Goal: Check status: Check status

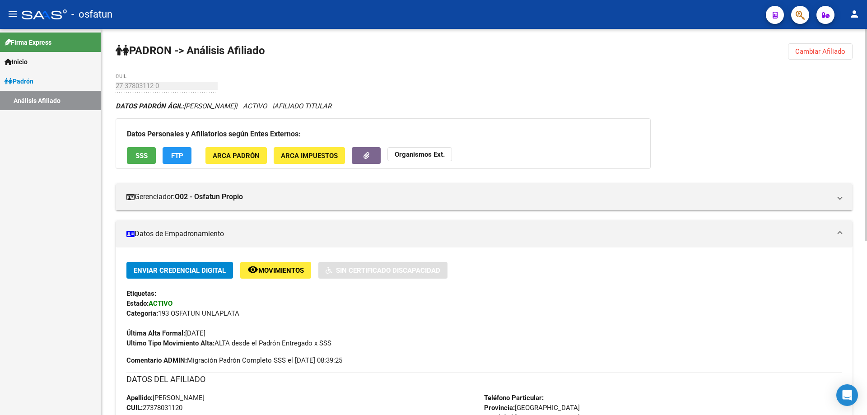
click at [431, 153] on strong "Organismos Ext." at bounding box center [420, 154] width 50 height 8
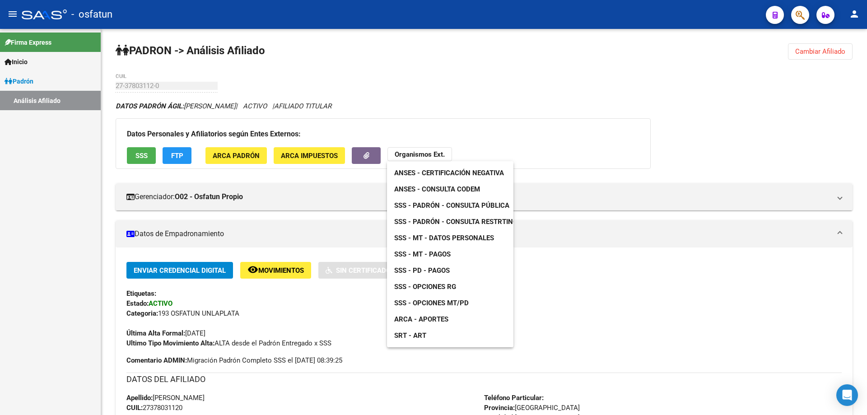
click at [433, 187] on span "ANSES - Consulta CODEM" at bounding box center [437, 189] width 86 height 8
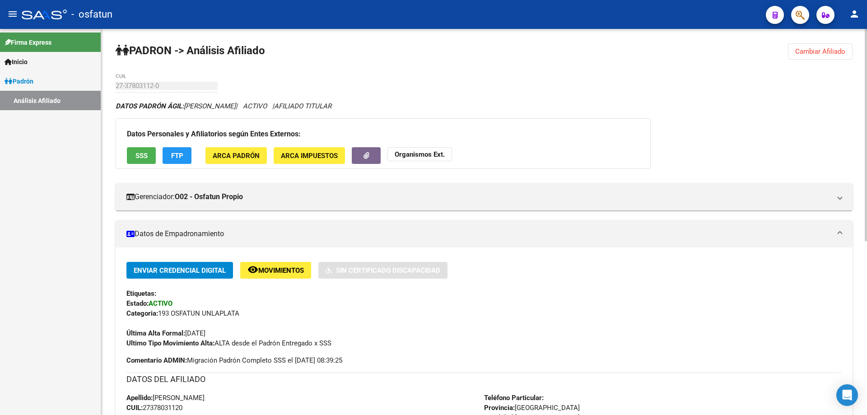
click at [413, 145] on div "Datos Personales y Afiliatorios según Entes Externos: SSS FTP ARCA Padrón ARCA …" at bounding box center [383, 143] width 535 height 51
click at [413, 152] on strong "Organismos Ext." at bounding box center [420, 154] width 50 height 8
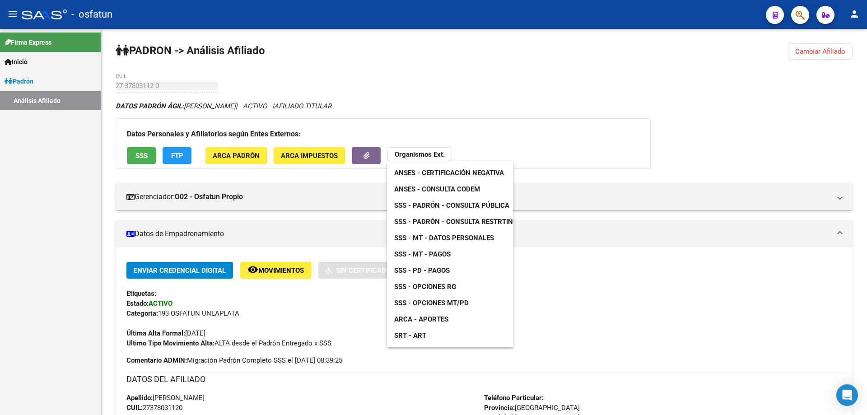
click at [430, 203] on span "SSS - Padrón - Consulta Pública" at bounding box center [451, 205] width 115 height 8
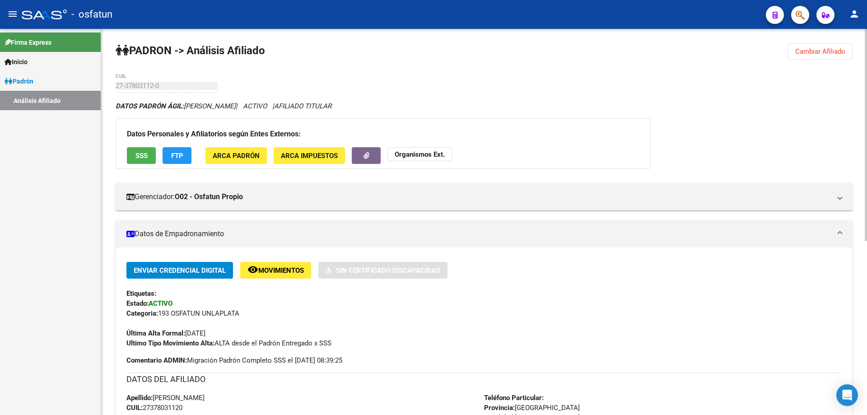
click at [408, 149] on button "Organismos Ext." at bounding box center [420, 154] width 65 height 14
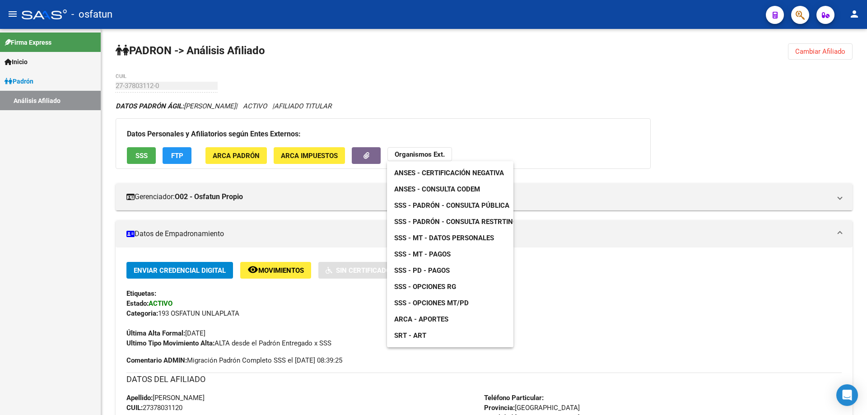
click at [429, 285] on span "SSS - Opciones RG" at bounding box center [425, 287] width 62 height 8
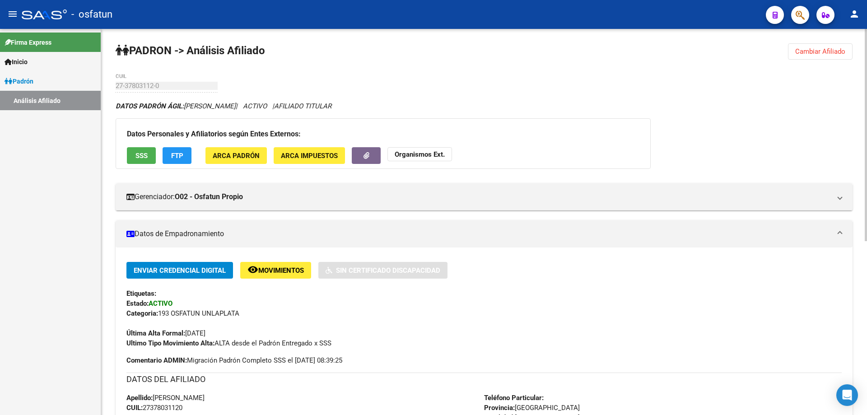
click at [798, 52] on span "Cambiar Afiliado" at bounding box center [820, 51] width 50 height 8
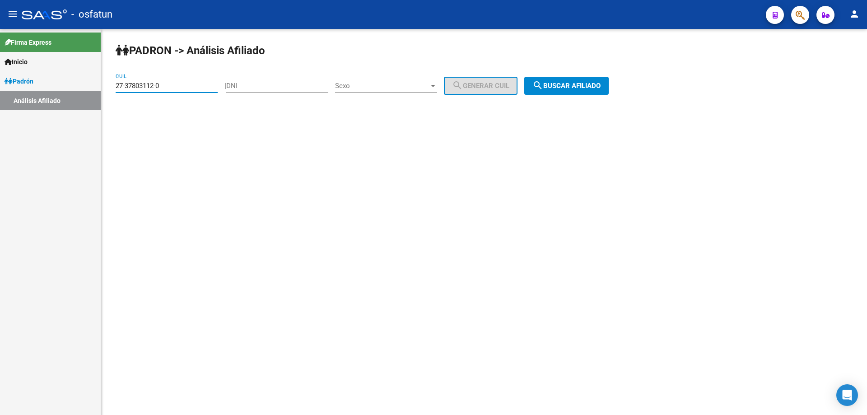
click at [197, 89] on input "27-37803112-0" at bounding box center [167, 86] width 102 height 8
click at [195, 90] on div "20-37802884-2 CUIL" at bounding box center [167, 82] width 102 height 19
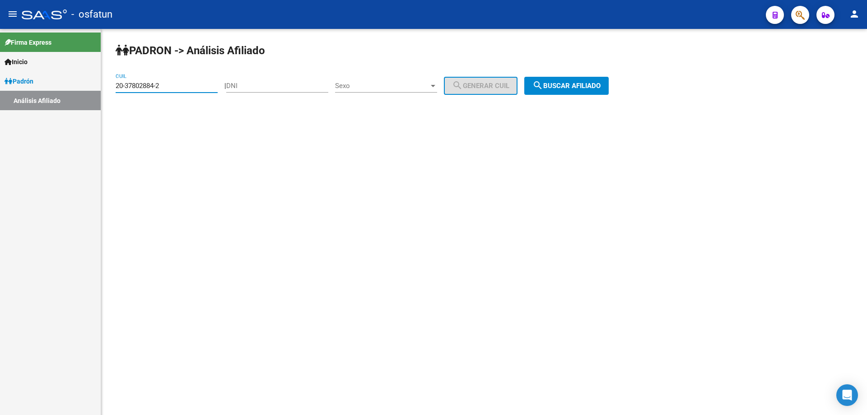
click at [195, 90] on div "20-37802884-2 CUIL" at bounding box center [167, 82] width 102 height 19
click at [177, 87] on input "20-37802884-2" at bounding box center [167, 86] width 102 height 8
click at [587, 86] on span "search Buscar afiliado" at bounding box center [566, 86] width 68 height 8
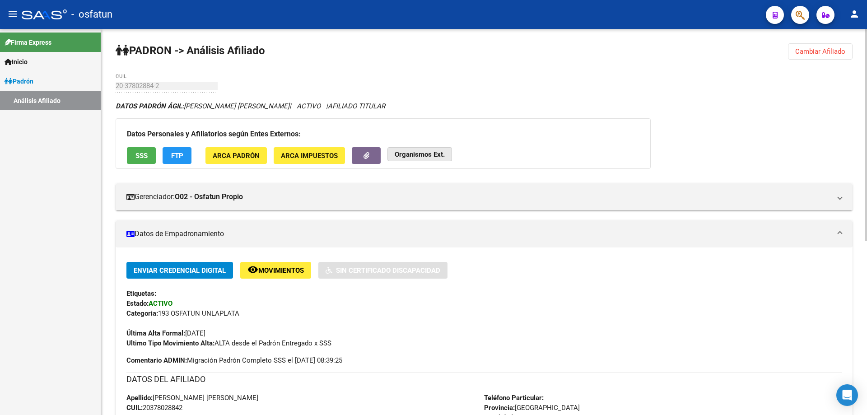
click at [442, 154] on strong "Organismos Ext." at bounding box center [420, 154] width 50 height 8
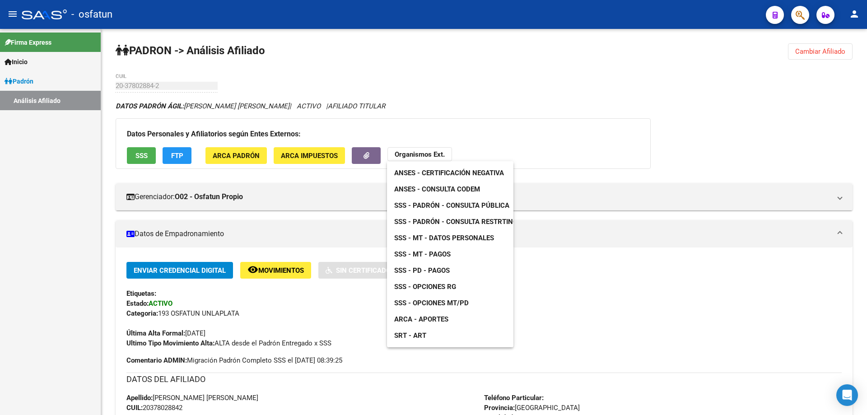
click at [559, 89] on div at bounding box center [433, 207] width 867 height 415
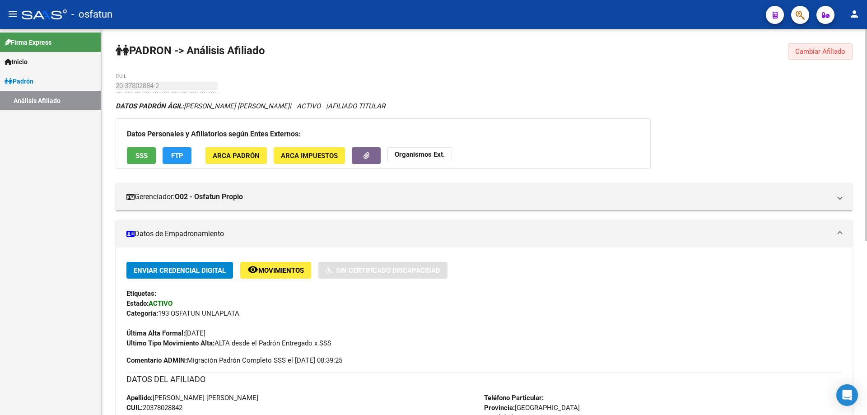
click at [814, 52] on span "Cambiar Afiliado" at bounding box center [820, 51] width 50 height 8
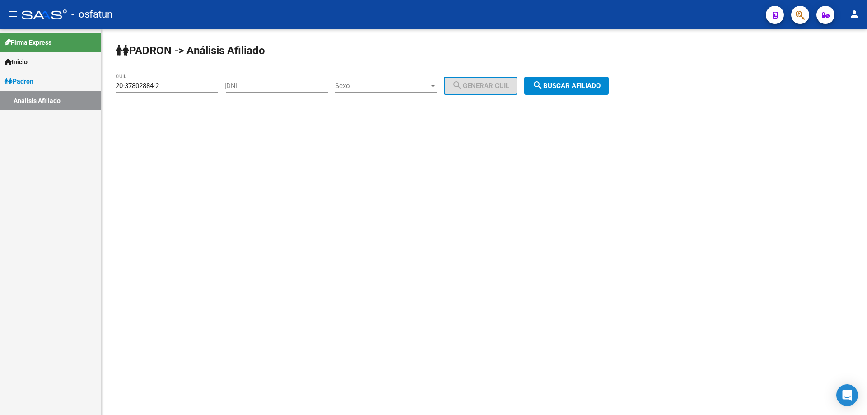
click at [584, 79] on button "search Buscar afiliado" at bounding box center [566, 86] width 84 height 18
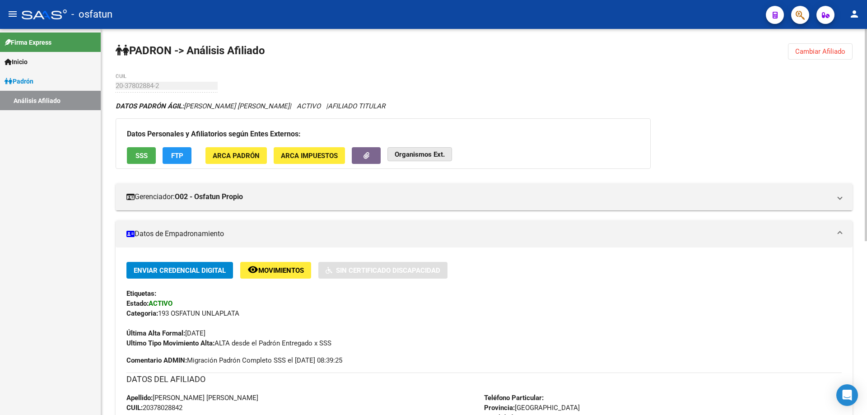
click at [440, 157] on strong "Organismos Ext." at bounding box center [420, 154] width 50 height 8
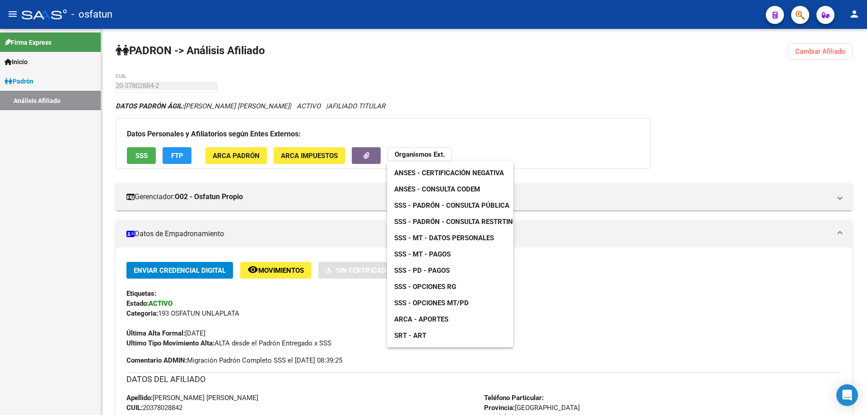
click at [448, 174] on span "ANSES - Certificación Negativa" at bounding box center [449, 173] width 110 height 8
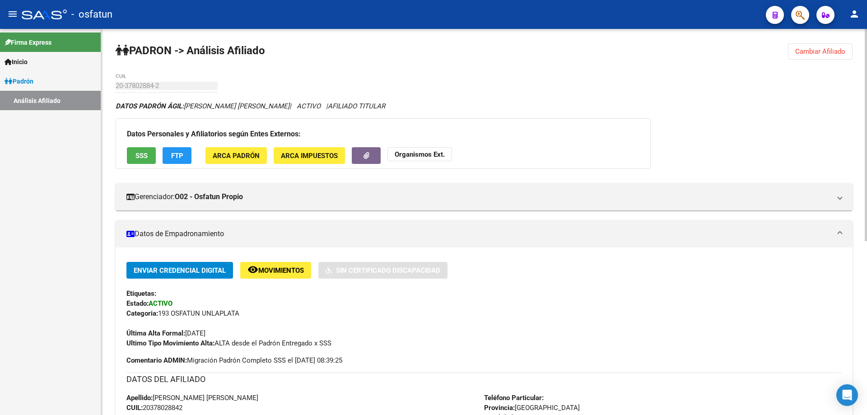
click at [420, 151] on strong "Organismos Ext." at bounding box center [420, 154] width 50 height 8
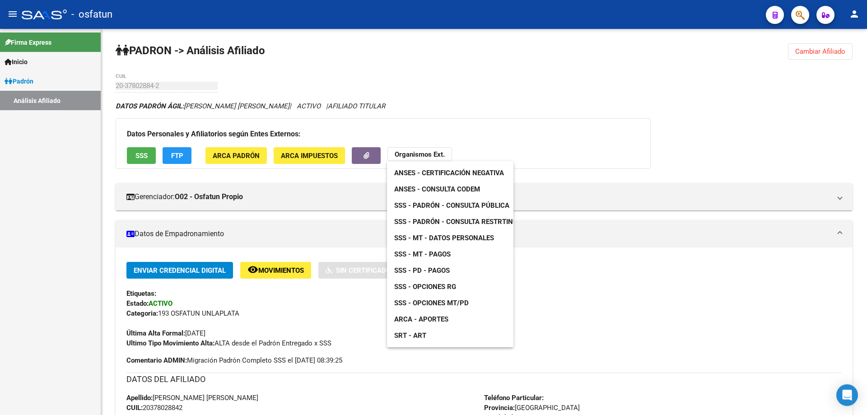
click at [425, 192] on span "ANSES - Consulta CODEM" at bounding box center [437, 189] width 86 height 8
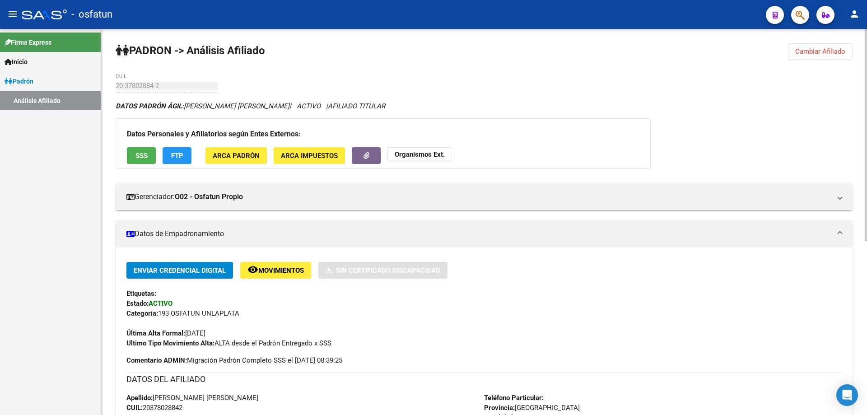
click at [412, 159] on button "Organismos Ext." at bounding box center [420, 154] width 65 height 14
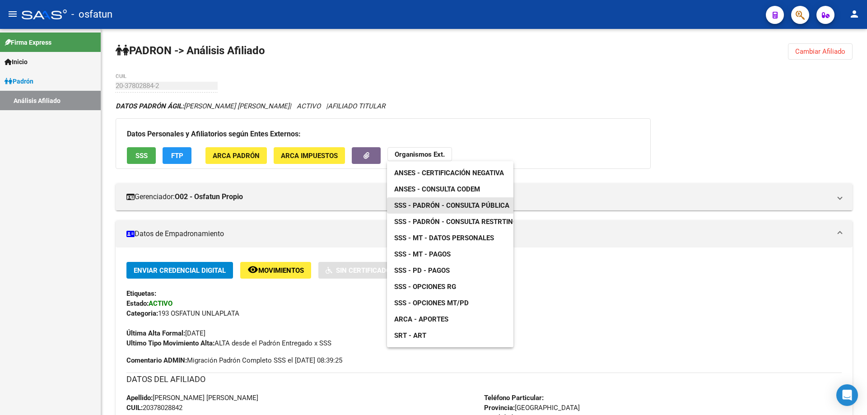
click at [416, 202] on span "SSS - Padrón - Consulta Pública" at bounding box center [451, 205] width 115 height 8
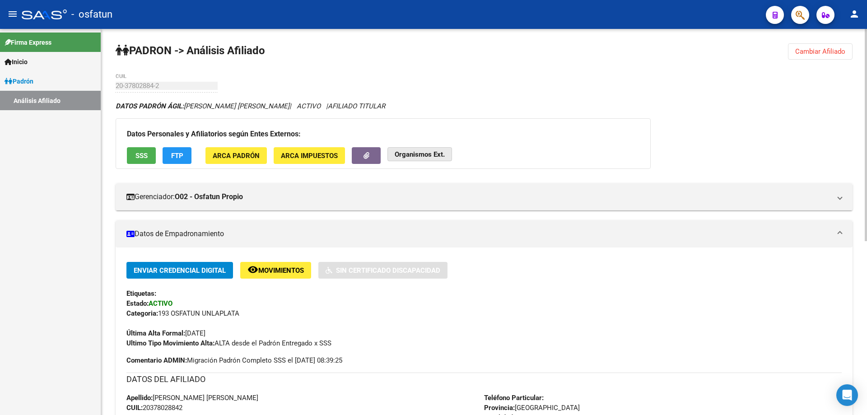
click at [415, 157] on strong "Organismos Ext." at bounding box center [420, 154] width 50 height 8
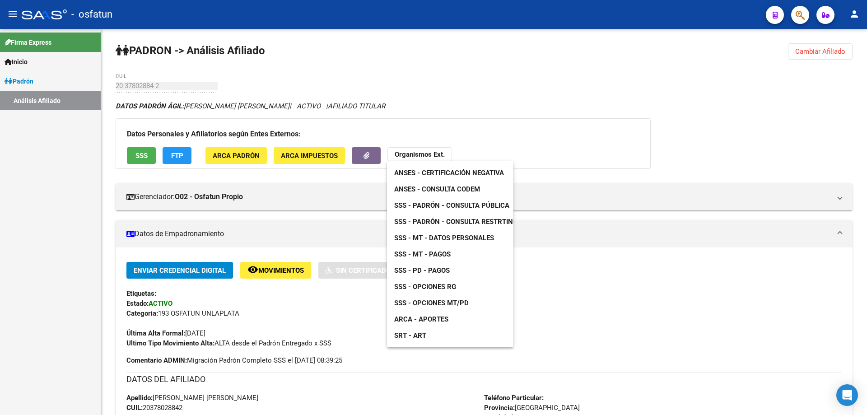
click at [426, 287] on span "SSS - Opciones RG" at bounding box center [425, 287] width 62 height 8
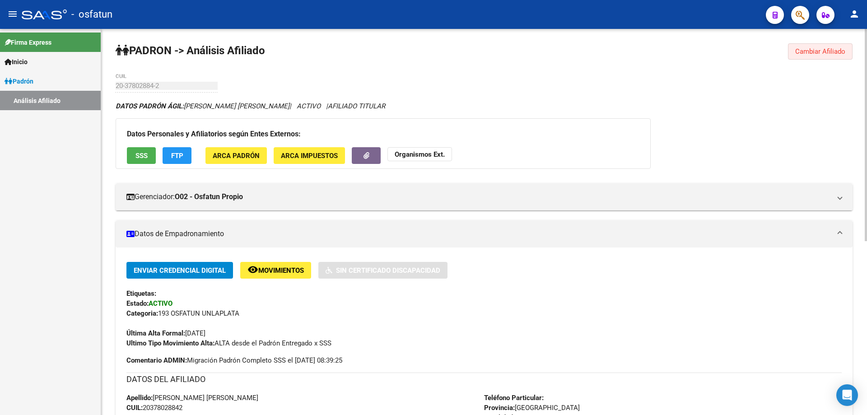
click at [837, 44] on button "Cambiar Afiliado" at bounding box center [820, 51] width 65 height 16
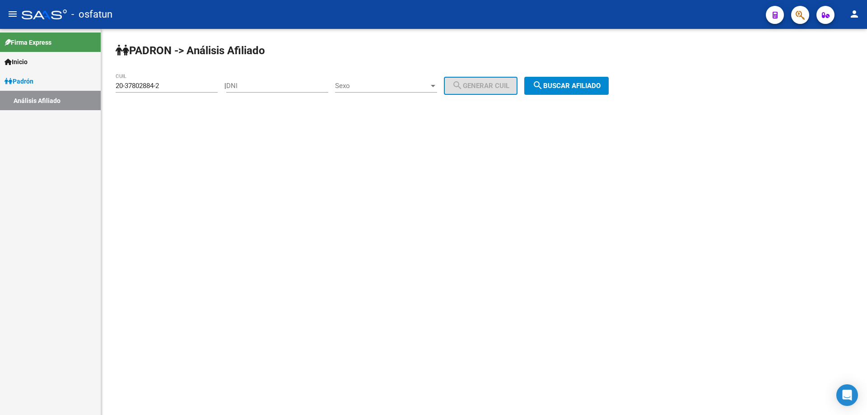
click at [182, 83] on input "20-37802884-2" at bounding box center [167, 86] width 102 height 8
click at [181, 82] on input "20-37802884-2" at bounding box center [167, 86] width 102 height 8
click at [180, 81] on div "20-37802884-2 CUIL" at bounding box center [167, 82] width 102 height 19
click at [178, 81] on div "20-37802884-2 CUIL" at bounding box center [167, 82] width 102 height 19
click at [177, 81] on div "20-37802884-2 CUIL" at bounding box center [167, 82] width 102 height 19
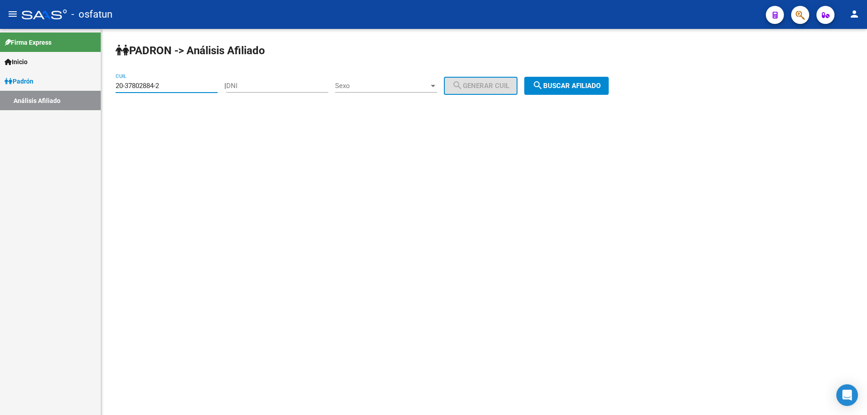
click at [174, 85] on input "20-37802884-2" at bounding box center [167, 86] width 102 height 8
click at [173, 85] on input "20-37802884-2" at bounding box center [167, 86] width 102 height 8
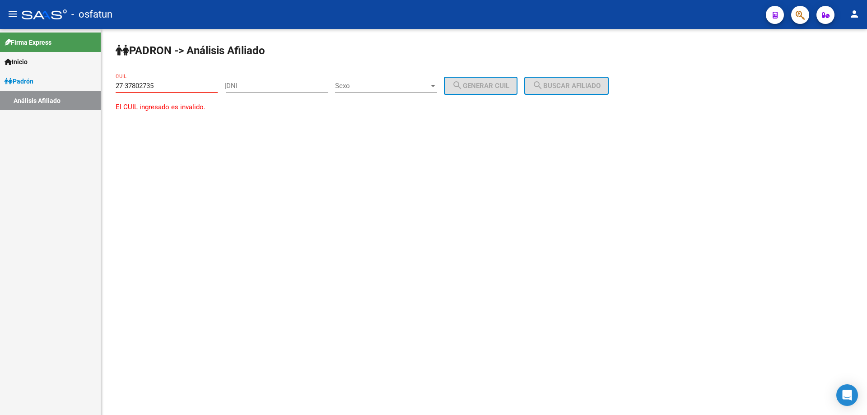
type input "27-37802735-2"
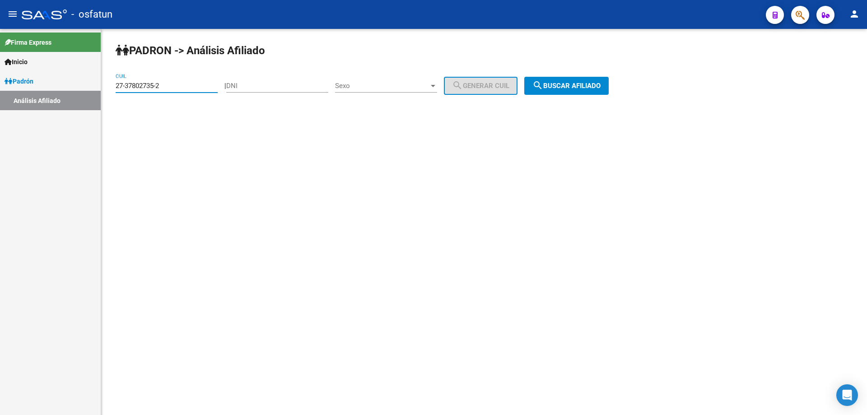
click at [173, 85] on input "27-37802735-2" at bounding box center [167, 86] width 102 height 8
paste input
click at [173, 85] on input "CUIL" at bounding box center [167, 86] width 102 height 8
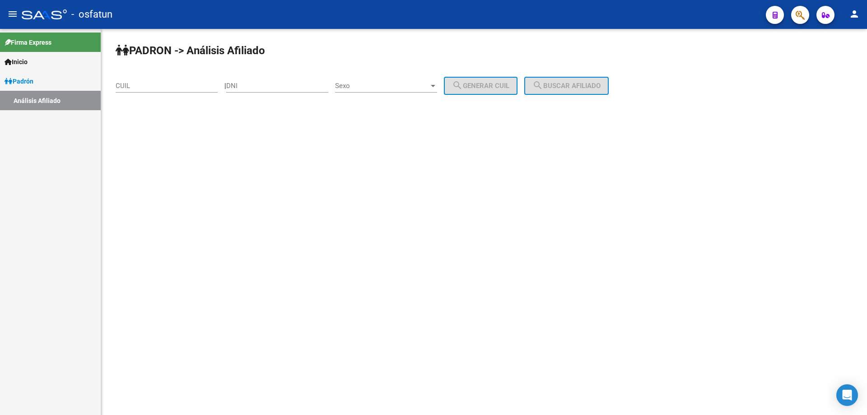
click at [187, 90] on div "CUIL" at bounding box center [167, 82] width 102 height 19
click at [185, 92] on div "CUIL" at bounding box center [167, 82] width 102 height 19
type input "27-37802735-2"
click at [192, 80] on div "27-37802735-2 CUIL" at bounding box center [167, 82] width 102 height 19
click at [192, 85] on input "27-37802735-2" at bounding box center [167, 86] width 102 height 8
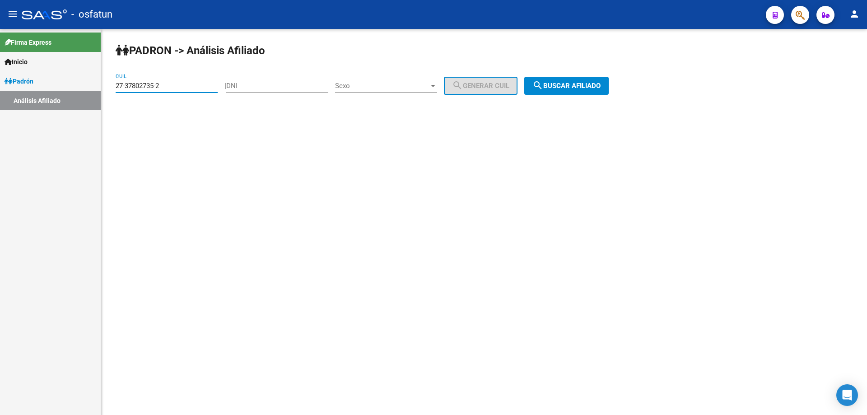
click at [192, 85] on input "27-37802735-2" at bounding box center [167, 86] width 102 height 8
click at [556, 84] on span "search Buscar afiliado" at bounding box center [566, 86] width 68 height 8
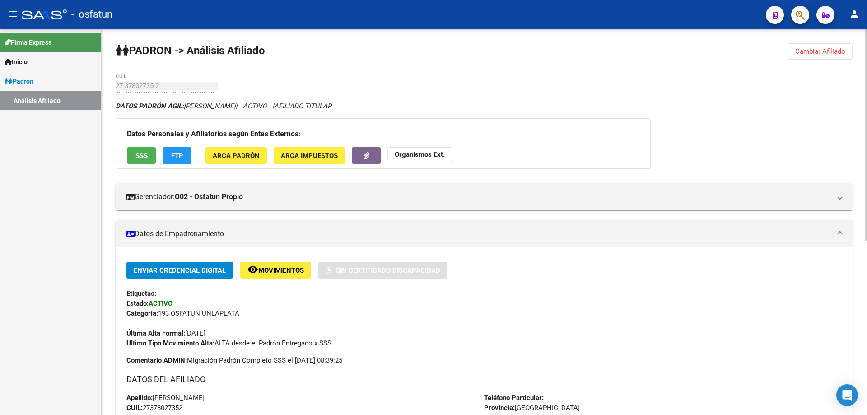
click at [424, 154] on strong "Organismos Ext." at bounding box center [420, 154] width 50 height 8
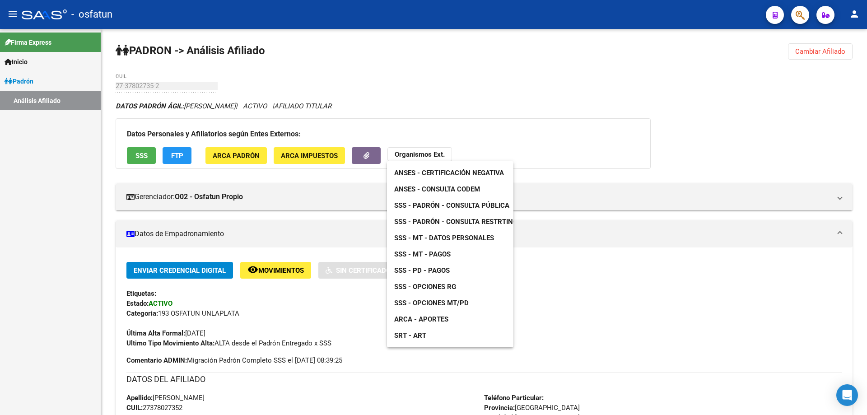
click at [431, 170] on span "ANSES - Certificación Negativa" at bounding box center [449, 173] width 110 height 8
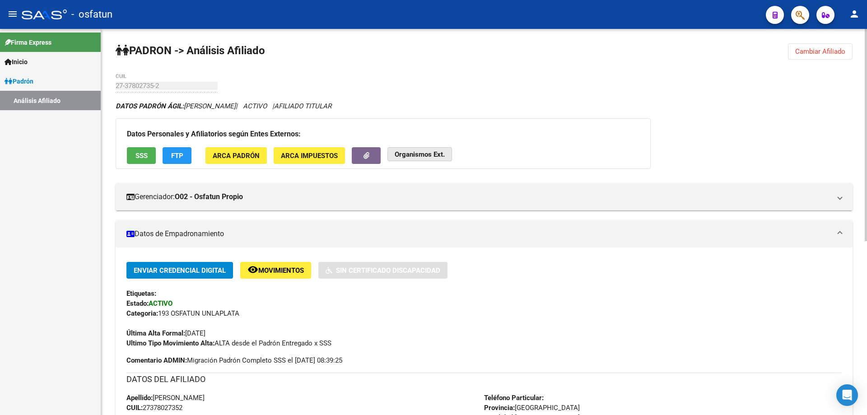
click at [417, 157] on strong "Organismos Ext." at bounding box center [420, 154] width 50 height 8
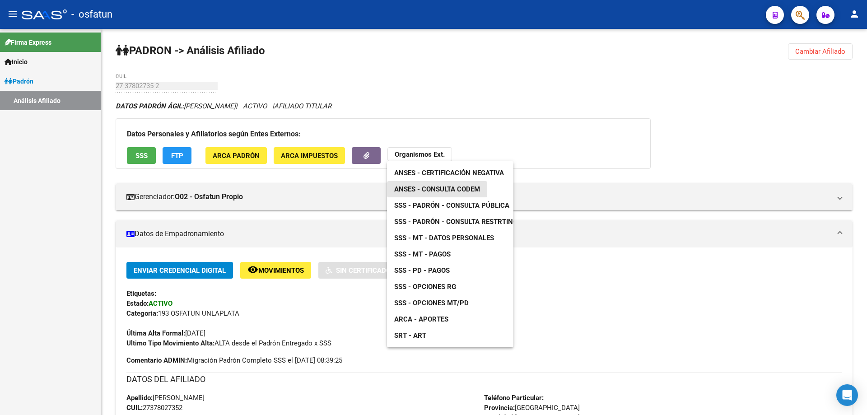
click at [418, 191] on span "ANSES - Consulta CODEM" at bounding box center [437, 189] width 86 height 8
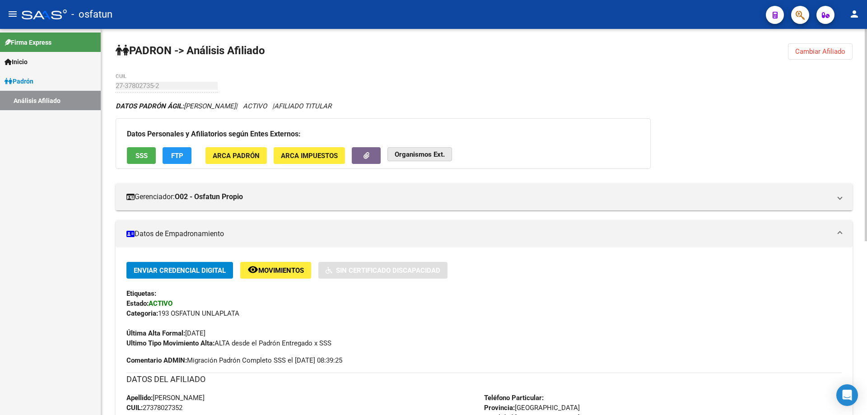
click at [443, 161] on button "Organismos Ext." at bounding box center [420, 154] width 65 height 14
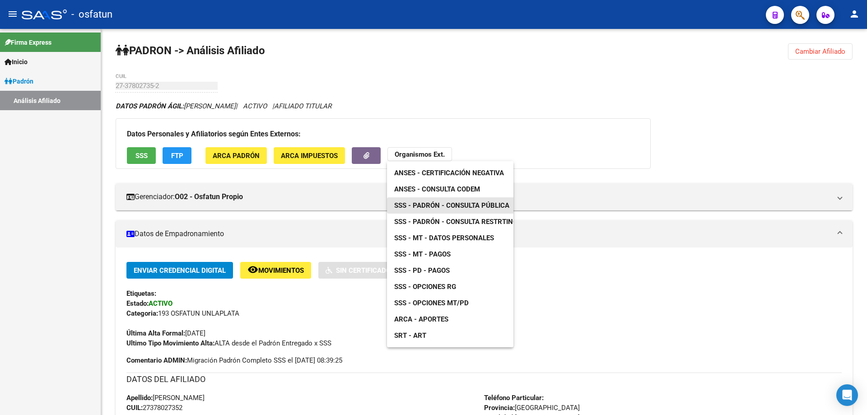
click at [442, 211] on link "SSS - Padrón - Consulta Pública" at bounding box center [452, 205] width 130 height 16
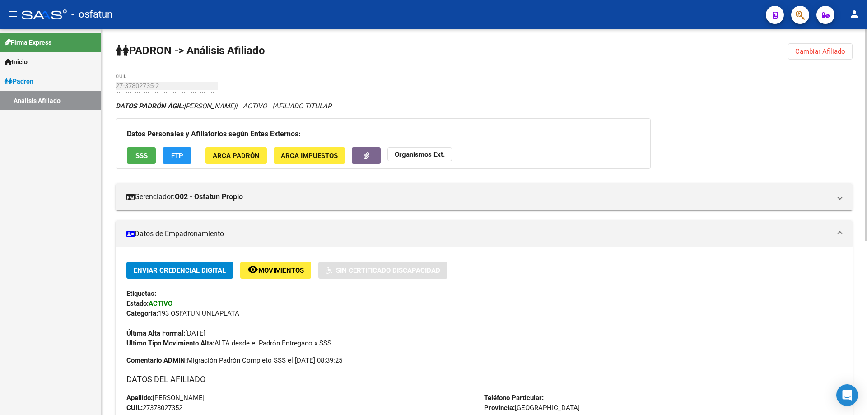
click at [427, 151] on strong "Organismos Ext." at bounding box center [420, 154] width 50 height 8
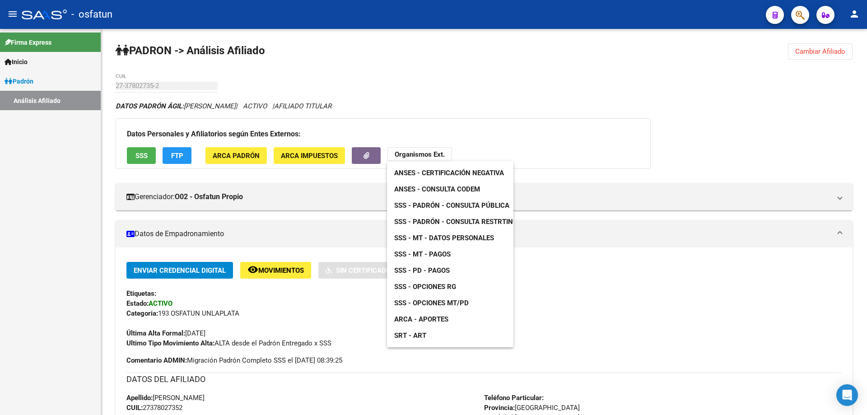
click at [431, 286] on span "SSS - Opciones RG" at bounding box center [425, 287] width 62 height 8
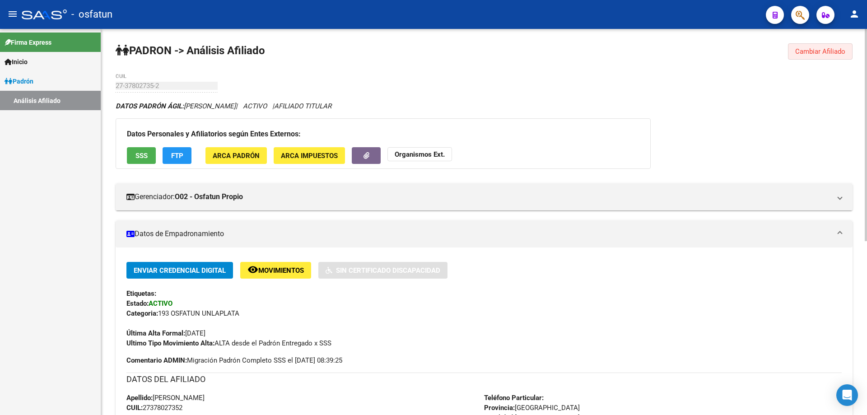
click at [800, 56] on button "Cambiar Afiliado" at bounding box center [820, 51] width 65 height 16
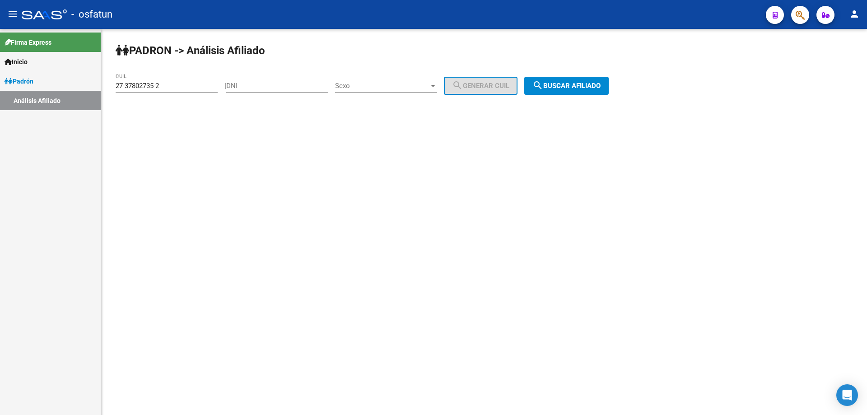
click at [177, 88] on input "27-37802735-2" at bounding box center [167, 86] width 102 height 8
click at [177, 87] on input "27-37802735-2" at bounding box center [167, 86] width 102 height 8
drag, startPoint x: 169, startPoint y: 88, endPoint x: 175, endPoint y: 87, distance: 5.9
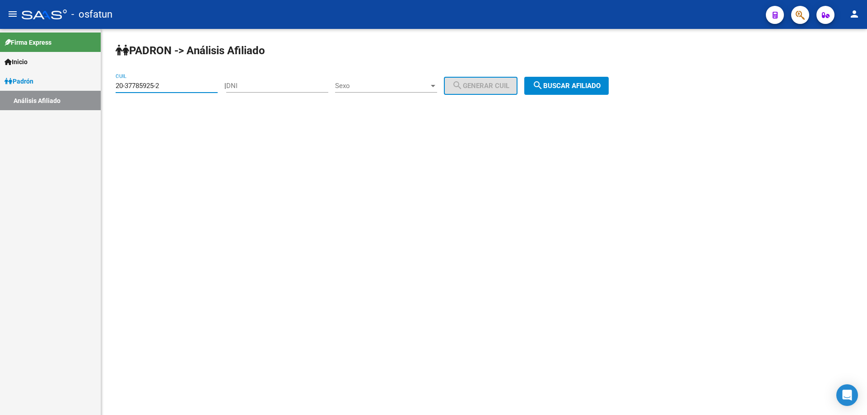
click at [173, 89] on input "20-37785925-2" at bounding box center [167, 86] width 102 height 8
click at [176, 87] on input "20-37785925-2" at bounding box center [167, 86] width 102 height 8
click at [609, 93] on button "search Buscar afiliado" at bounding box center [566, 86] width 84 height 18
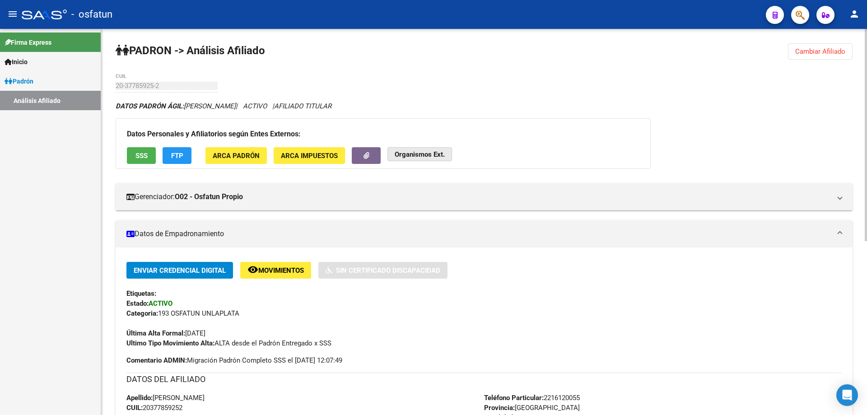
click at [442, 150] on strong "Organismos Ext." at bounding box center [420, 154] width 50 height 8
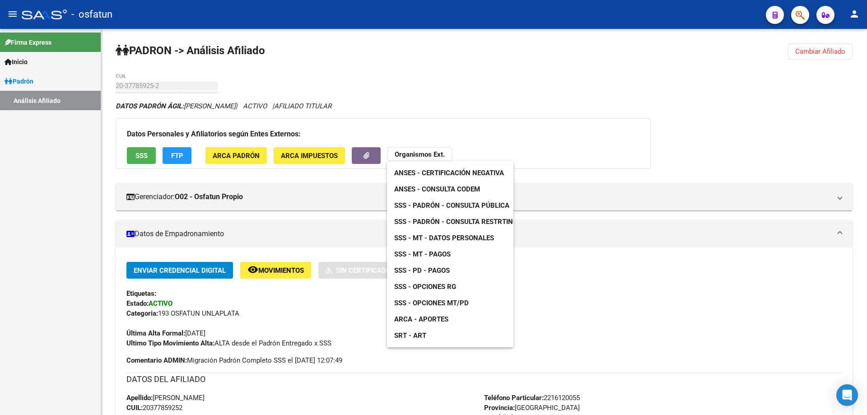
click at [442, 168] on link "ANSES - Certificación Negativa" at bounding box center [449, 173] width 124 height 16
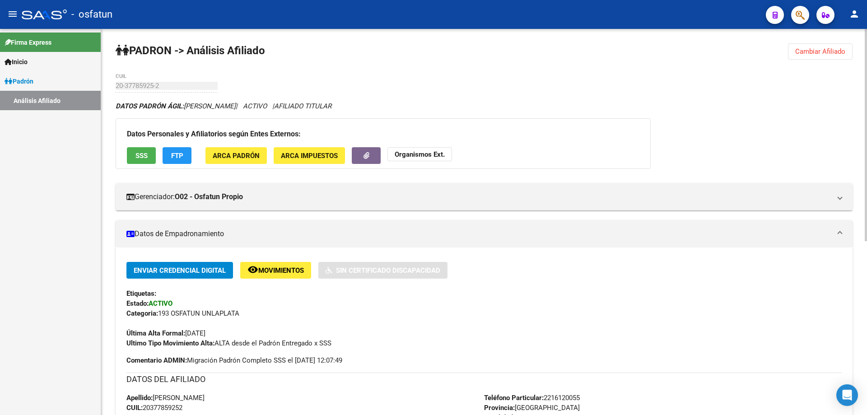
click at [425, 154] on strong "Organismos Ext." at bounding box center [420, 154] width 50 height 8
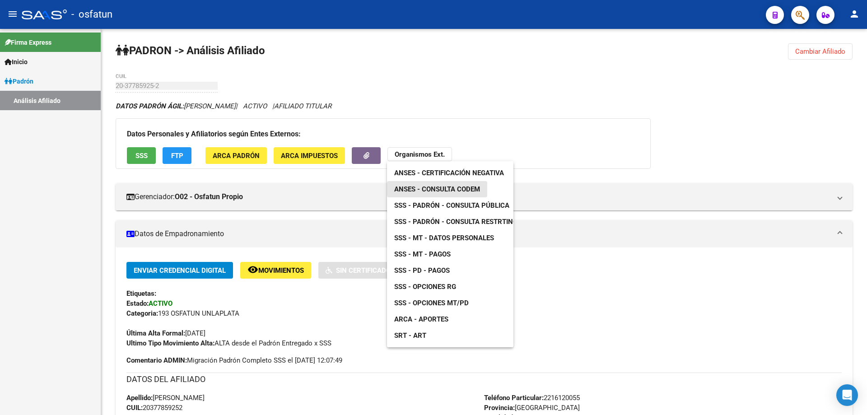
click at [425, 188] on span "ANSES - Consulta CODEM" at bounding box center [437, 189] width 86 height 8
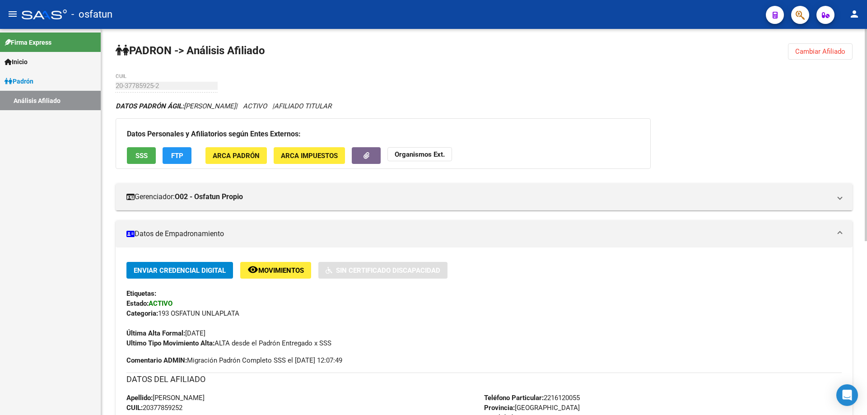
click at [437, 155] on strong "Organismos Ext." at bounding box center [420, 154] width 50 height 8
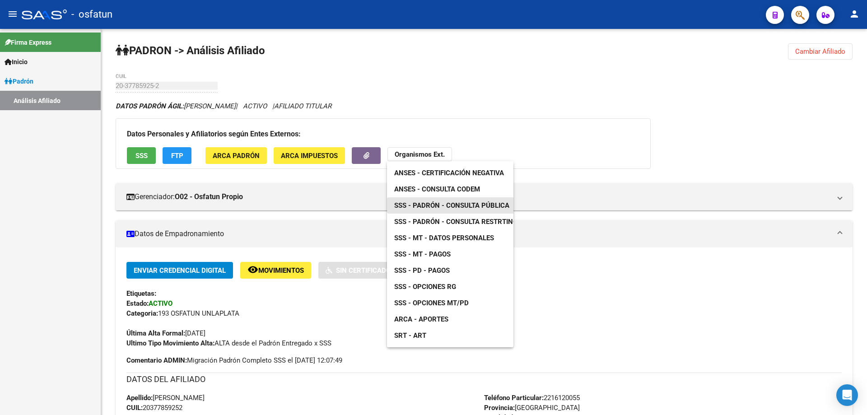
click at [437, 206] on span "SSS - Padrón - Consulta Pública" at bounding box center [451, 205] width 115 height 8
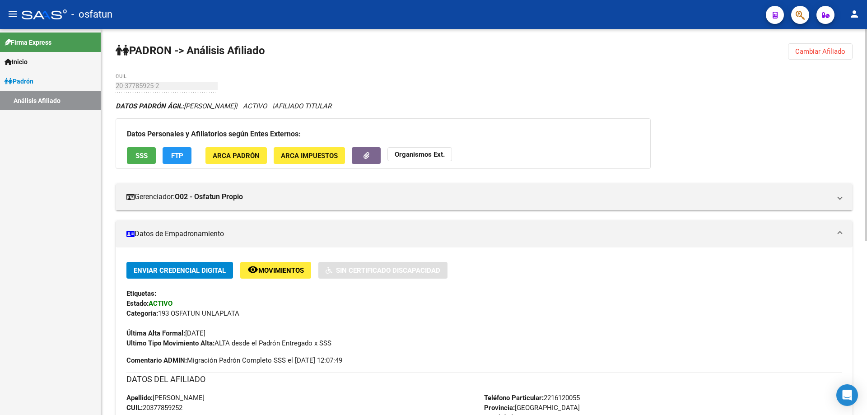
click at [438, 162] on app-external-organism "Organismos Ext." at bounding box center [420, 155] width 65 height 17
click at [442, 158] on strong "Organismos Ext." at bounding box center [420, 154] width 50 height 8
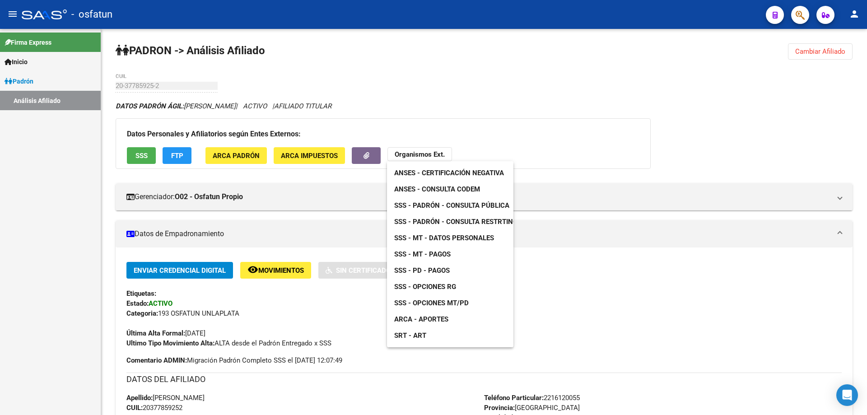
click at [439, 205] on span "SSS - Padrón - Consulta Pública" at bounding box center [451, 205] width 115 height 8
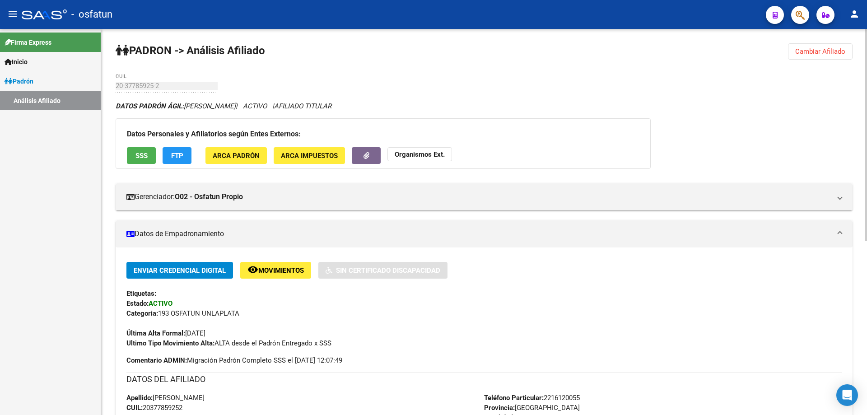
click at [424, 158] on strong "Organismos Ext." at bounding box center [420, 154] width 50 height 8
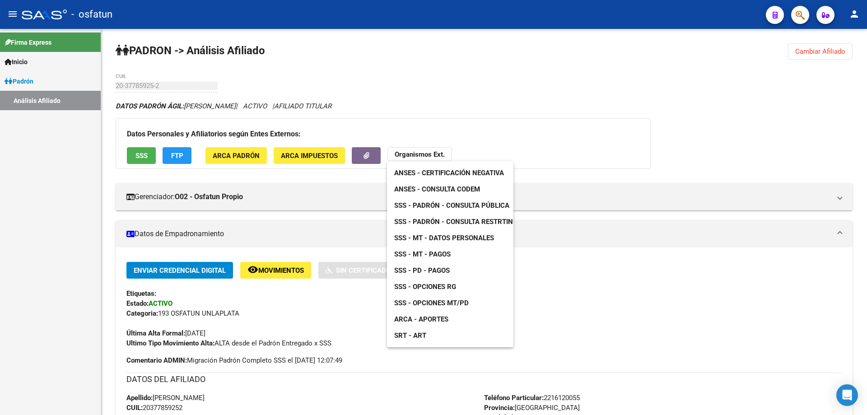
click at [439, 289] on span "SSS - Opciones RG" at bounding box center [425, 287] width 62 height 8
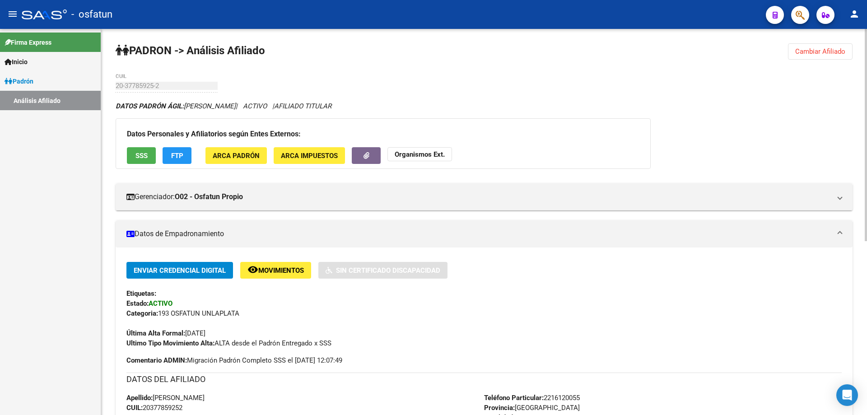
click at [833, 51] on span "Cambiar Afiliado" at bounding box center [820, 51] width 50 height 8
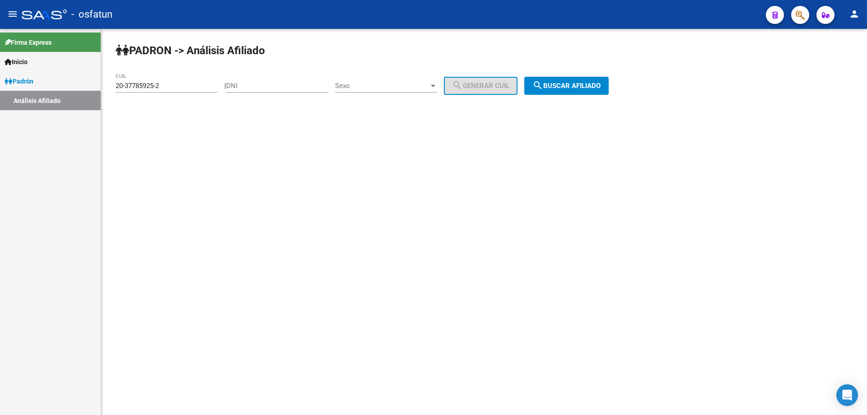
click at [185, 82] on input "20-37785925-2" at bounding box center [167, 86] width 102 height 8
click at [185, 82] on input "27-37783583-8" at bounding box center [167, 86] width 102 height 8
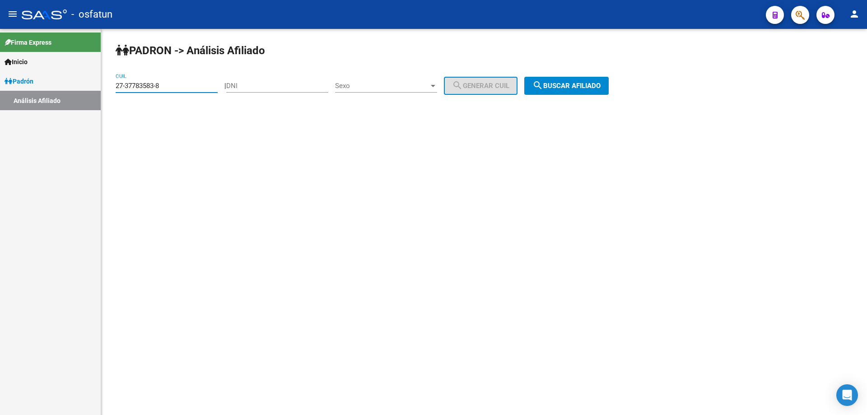
click at [185, 82] on input "27-37783583-8" at bounding box center [167, 86] width 102 height 8
click at [573, 88] on span "search Buscar afiliado" at bounding box center [566, 86] width 68 height 8
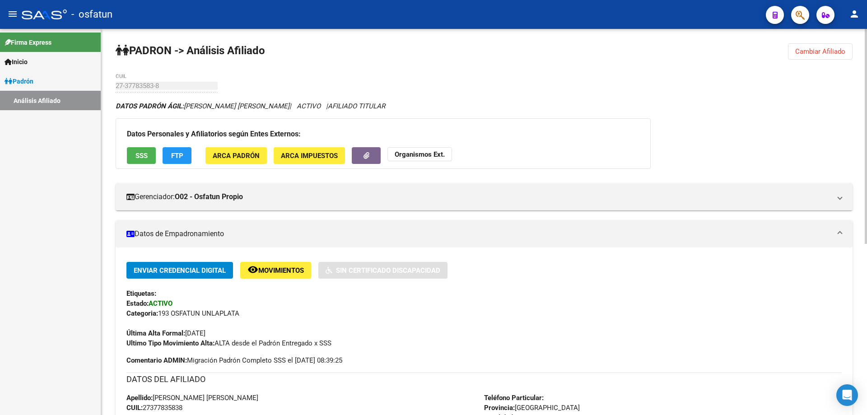
click at [434, 156] on strong "Organismos Ext." at bounding box center [420, 154] width 50 height 8
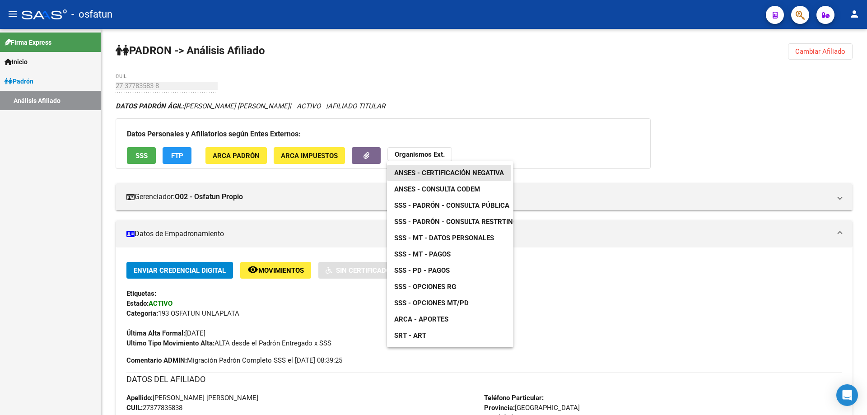
click at [434, 170] on span "ANSES - Certificación Negativa" at bounding box center [449, 173] width 110 height 8
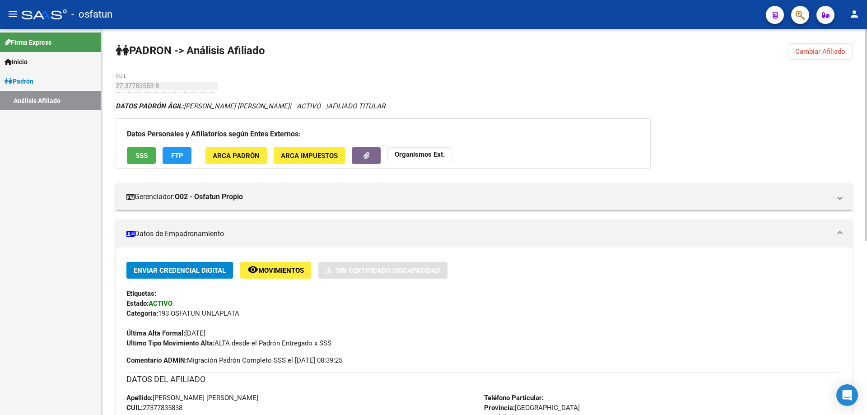
click at [407, 156] on strong "Organismos Ext." at bounding box center [420, 154] width 50 height 8
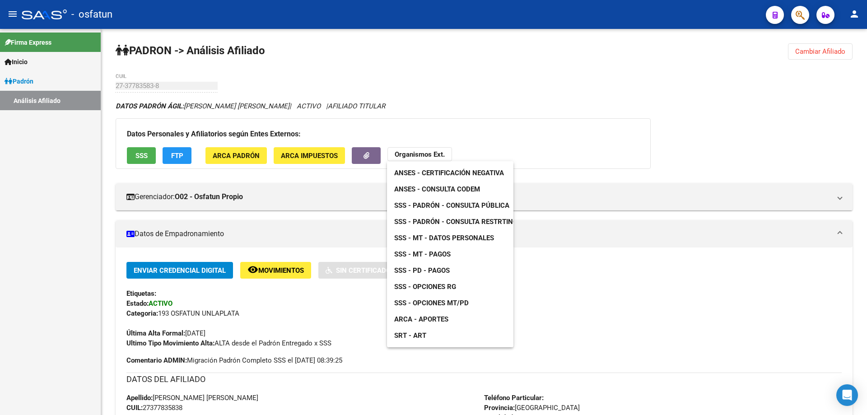
click at [420, 187] on span "ANSES - Consulta CODEM" at bounding box center [437, 189] width 86 height 8
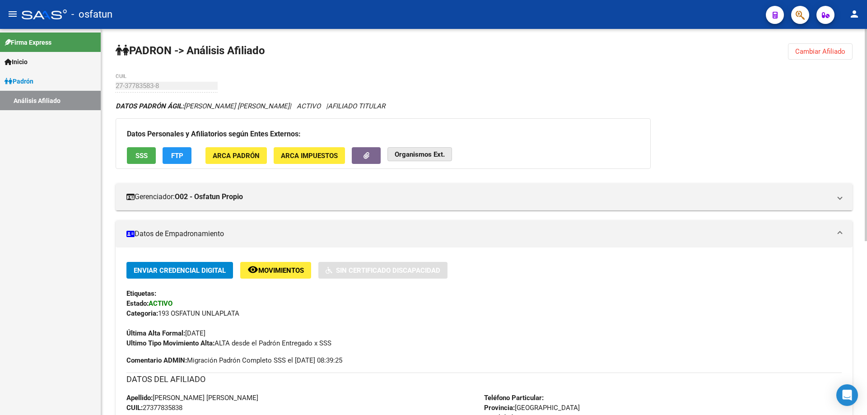
click at [415, 159] on button "Organismos Ext." at bounding box center [420, 154] width 65 height 14
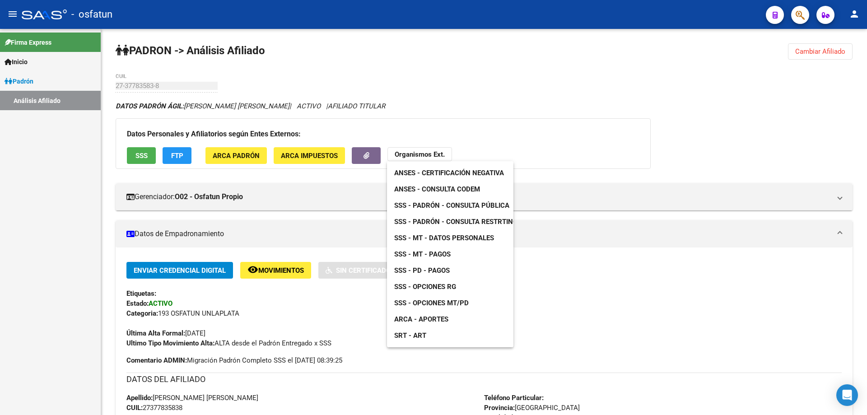
click at [421, 205] on span "SSS - Padrón - Consulta Pública" at bounding box center [451, 205] width 115 height 8
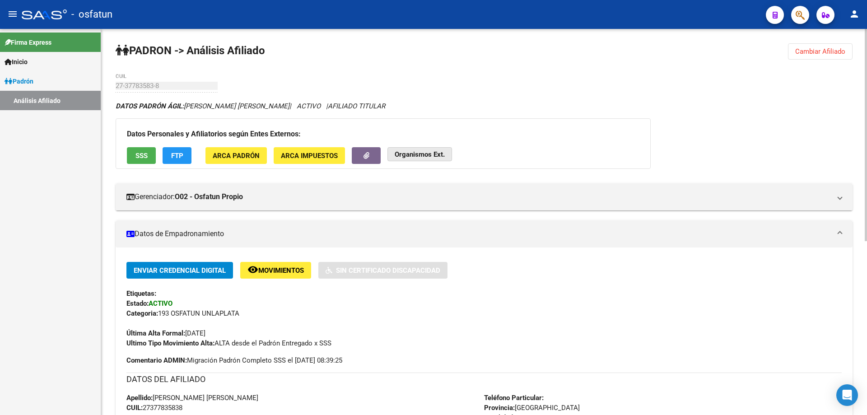
click at [424, 153] on strong "Organismos Ext." at bounding box center [420, 154] width 50 height 8
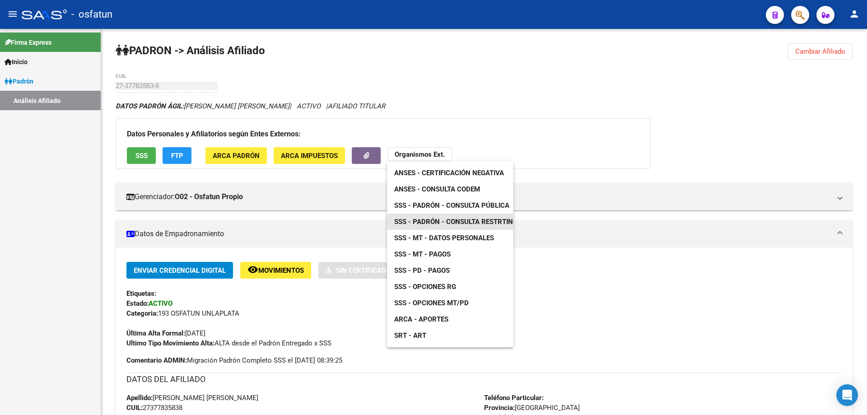
click at [434, 220] on span "SSS - Padrón - Consulta Restrtingida" at bounding box center [461, 222] width 134 height 8
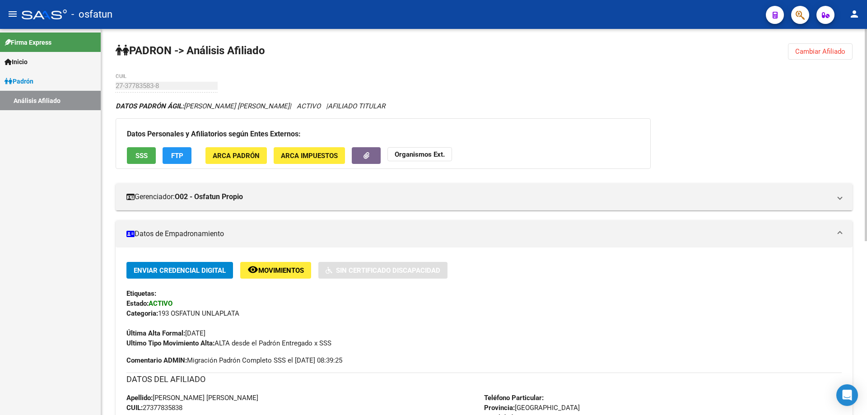
click at [437, 159] on button "Organismos Ext." at bounding box center [420, 154] width 65 height 14
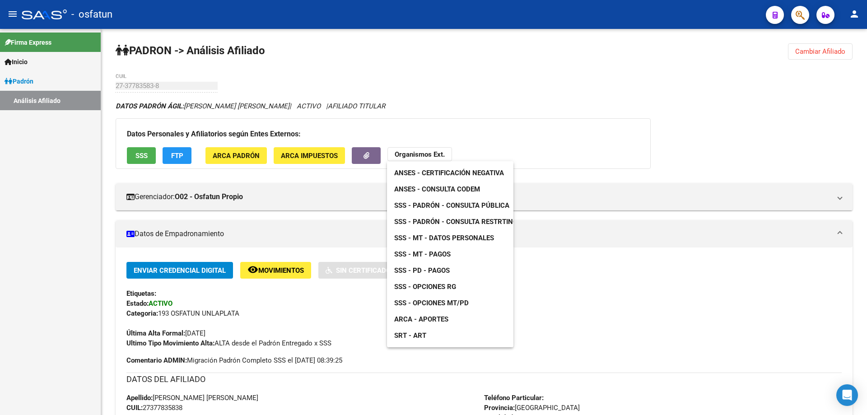
click at [438, 201] on span "SSS - Padrón - Consulta Pública" at bounding box center [451, 205] width 115 height 8
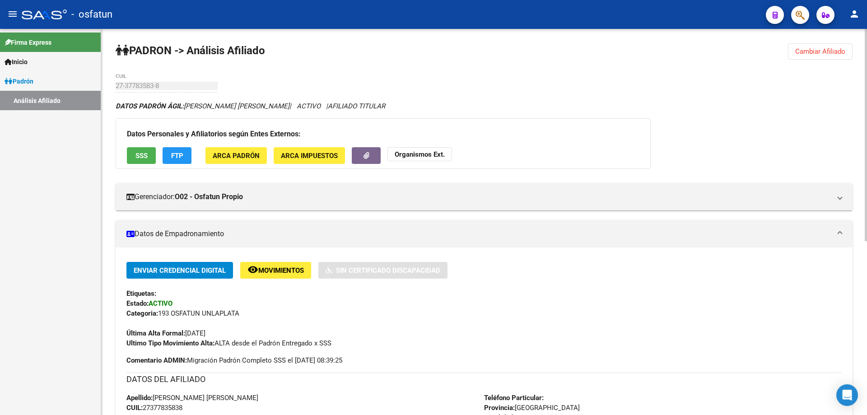
click at [420, 156] on strong "Organismos Ext." at bounding box center [420, 154] width 50 height 8
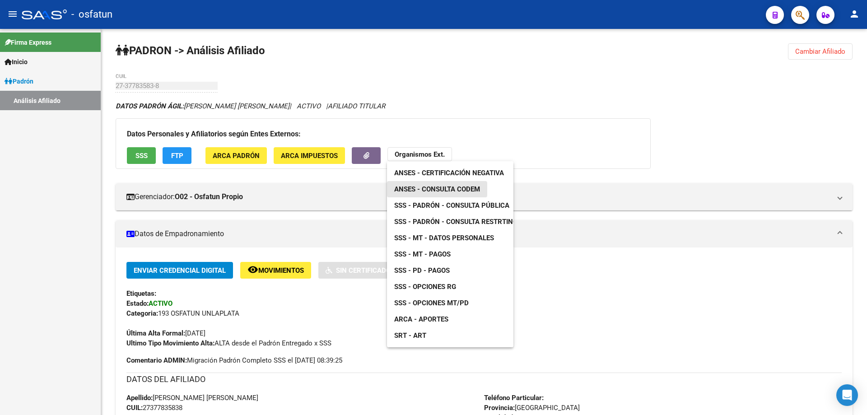
click at [431, 196] on link "ANSES - Consulta CODEM" at bounding box center [437, 189] width 100 height 16
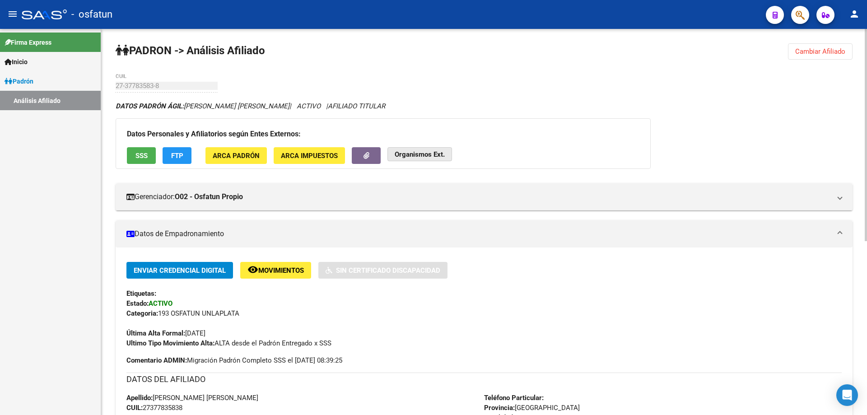
click at [425, 148] on button "Organismos Ext." at bounding box center [420, 154] width 65 height 14
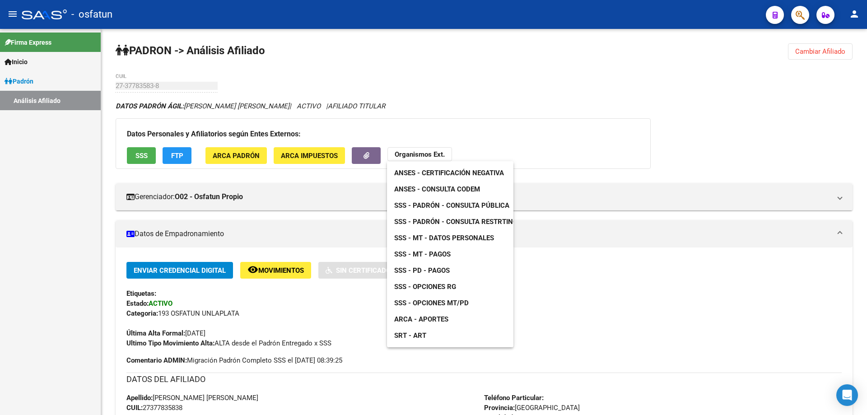
click at [428, 205] on span "SSS - Padrón - Consulta Pública" at bounding box center [451, 205] width 115 height 8
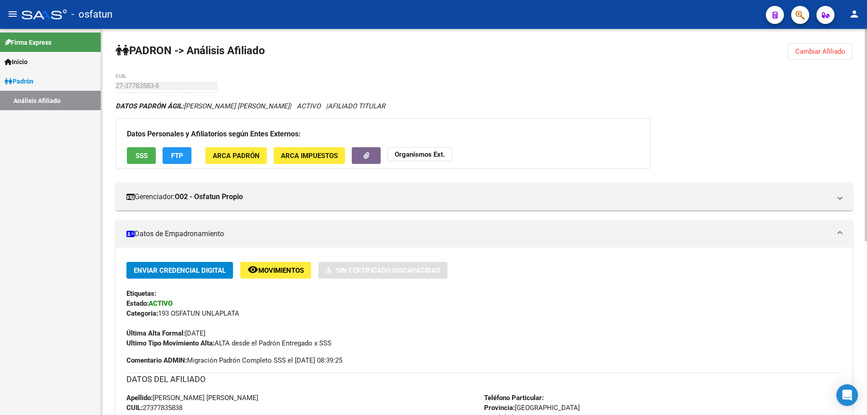
click at [428, 155] on strong "Organismos Ext." at bounding box center [420, 154] width 50 height 8
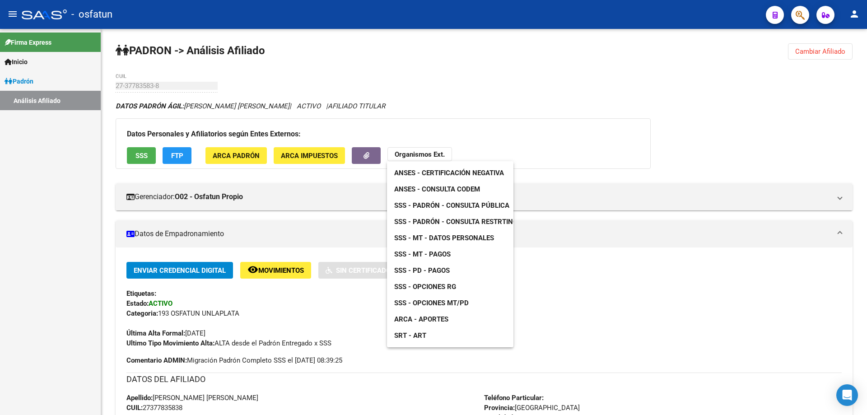
click at [442, 287] on span "SSS - Opciones RG" at bounding box center [425, 287] width 62 height 8
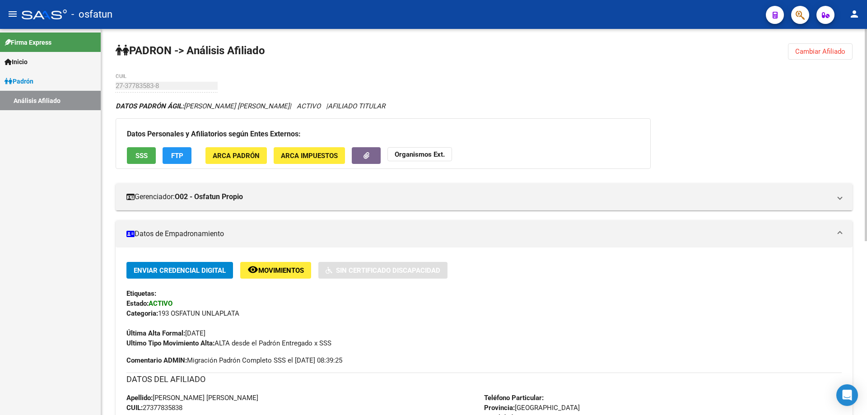
click at [833, 54] on span "Cambiar Afiliado" at bounding box center [820, 51] width 50 height 8
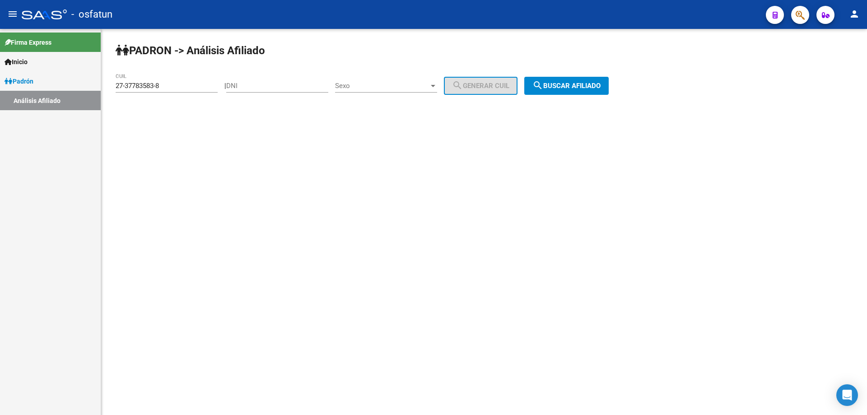
click at [184, 89] on input "27-37783583-8" at bounding box center [167, 86] width 102 height 8
paste input "0-37764673-9"
click at [565, 85] on span "search Buscar afiliado" at bounding box center [566, 86] width 68 height 8
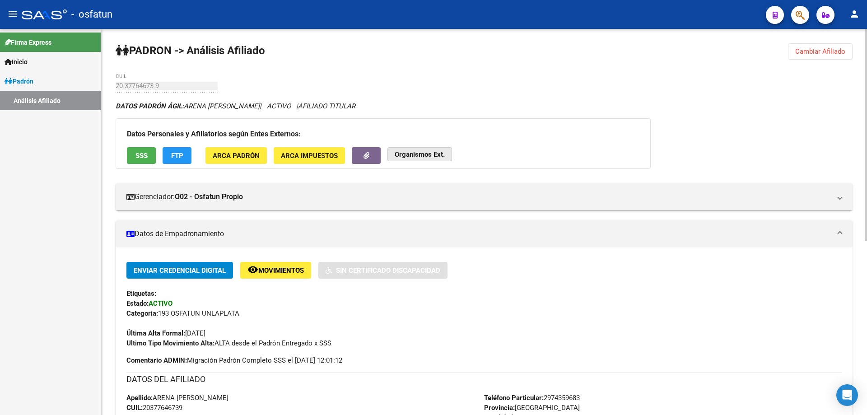
click at [411, 153] on strong "Organismos Ext." at bounding box center [420, 154] width 50 height 8
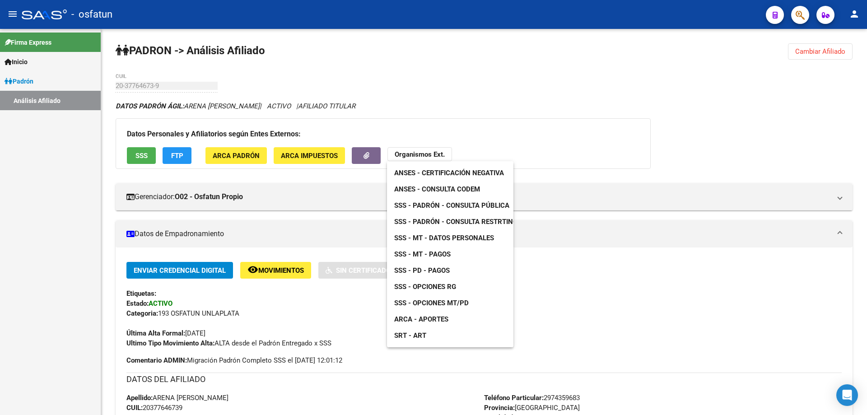
click at [423, 188] on span "ANSES - Consulta CODEM" at bounding box center [437, 189] width 86 height 8
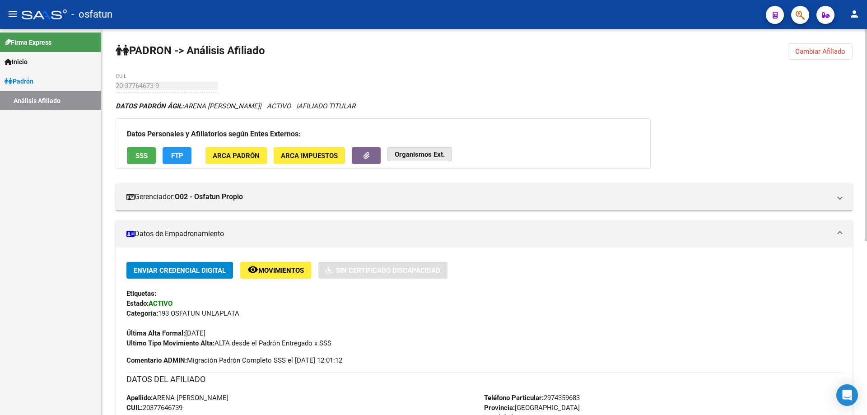
click at [411, 152] on strong "Organismos Ext." at bounding box center [420, 154] width 50 height 8
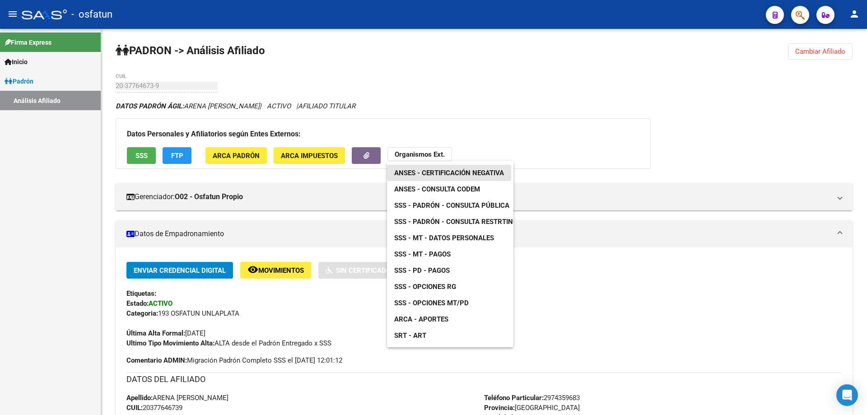
click at [413, 174] on span "ANSES - Certificación Negativa" at bounding box center [449, 173] width 110 height 8
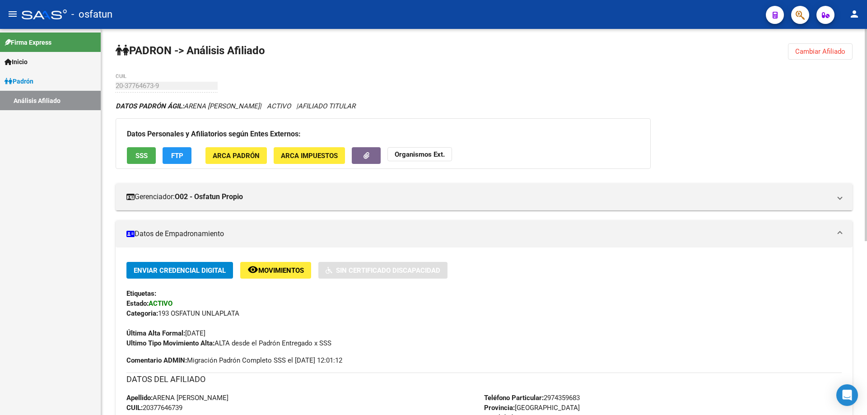
click at [426, 149] on button "Organismos Ext." at bounding box center [420, 154] width 65 height 14
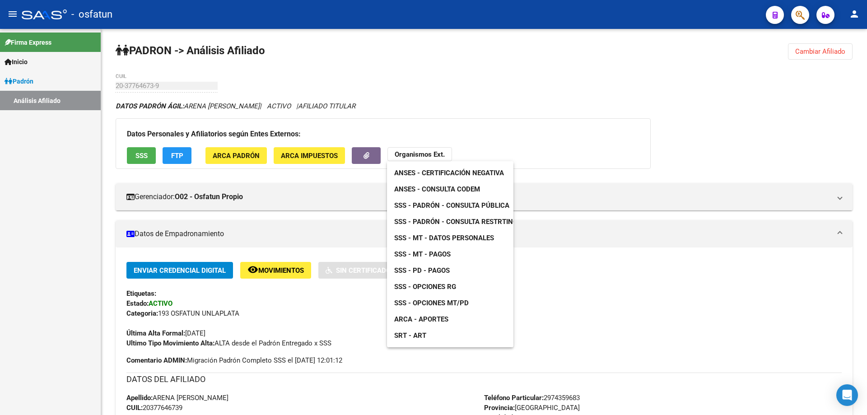
click at [434, 201] on span "SSS - Padrón - Consulta Pública" at bounding box center [451, 205] width 115 height 8
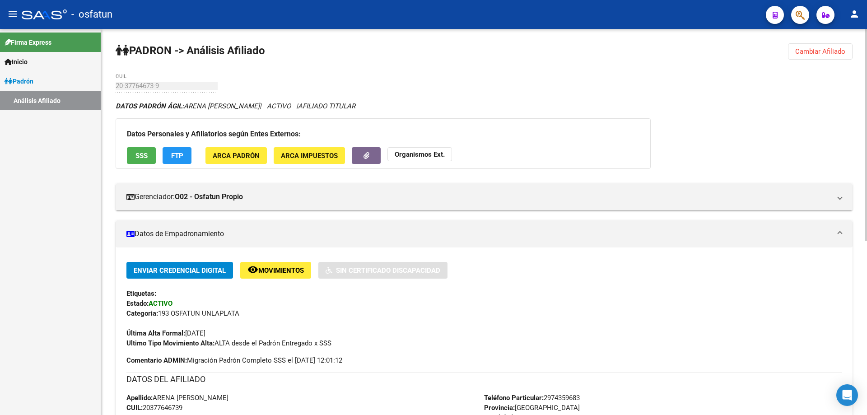
click at [412, 158] on strong "Organismos Ext." at bounding box center [420, 154] width 50 height 8
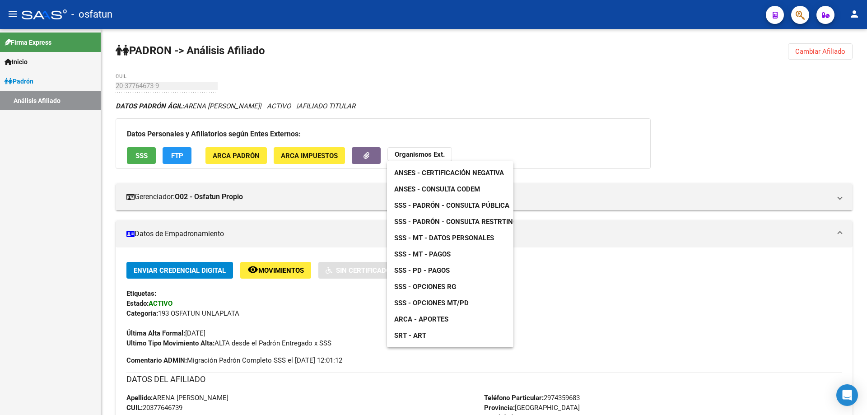
click at [431, 290] on span "SSS - Opciones RG" at bounding box center [425, 287] width 62 height 8
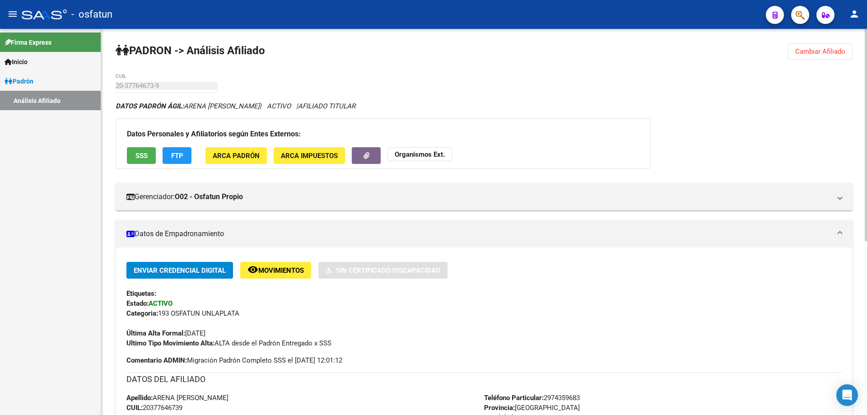
click at [841, 45] on button "Cambiar Afiliado" at bounding box center [820, 51] width 65 height 16
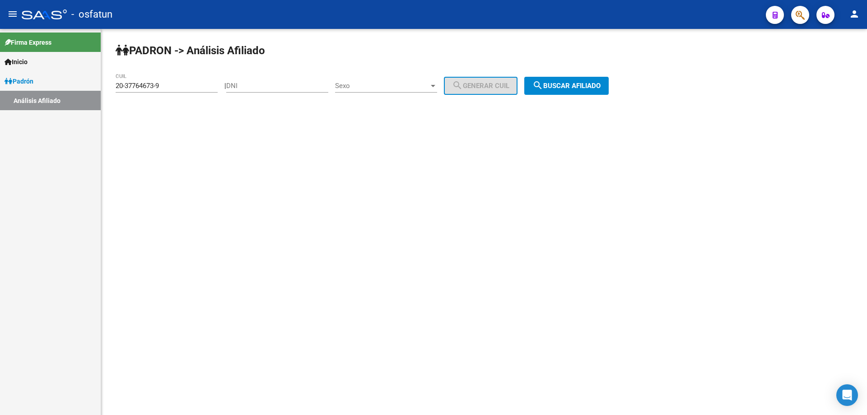
click at [168, 82] on input "20-37764673-9" at bounding box center [167, 86] width 102 height 8
paste input "3-37710387-4"
click at [565, 83] on span "search Buscar afiliado" at bounding box center [566, 86] width 68 height 8
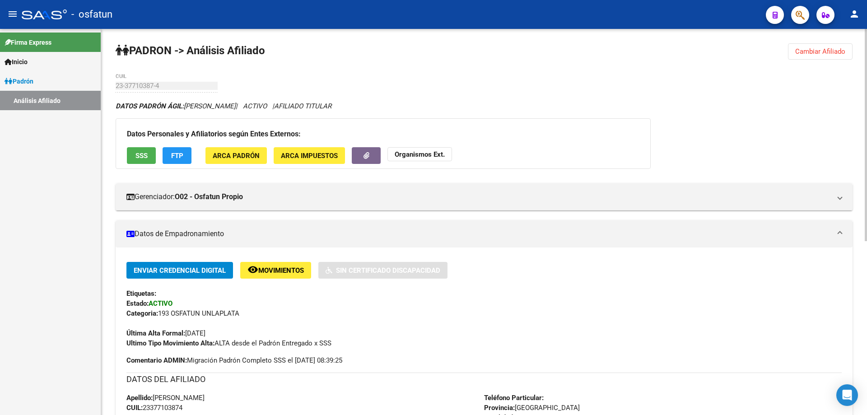
click at [393, 154] on button "Organismos Ext." at bounding box center [420, 154] width 65 height 14
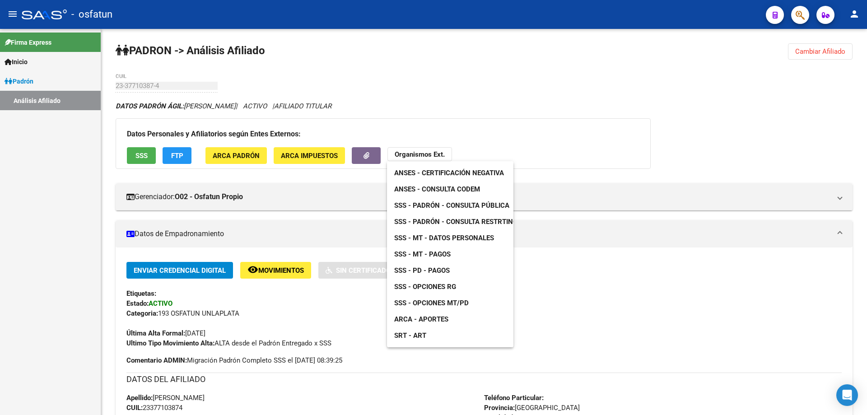
click at [407, 174] on span "ANSES - Certificación Negativa" at bounding box center [449, 173] width 110 height 8
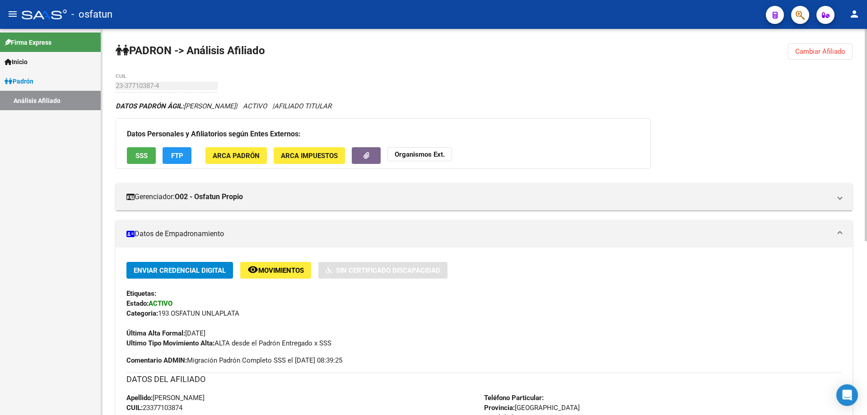
click at [400, 150] on strong "Organismos Ext." at bounding box center [420, 154] width 50 height 8
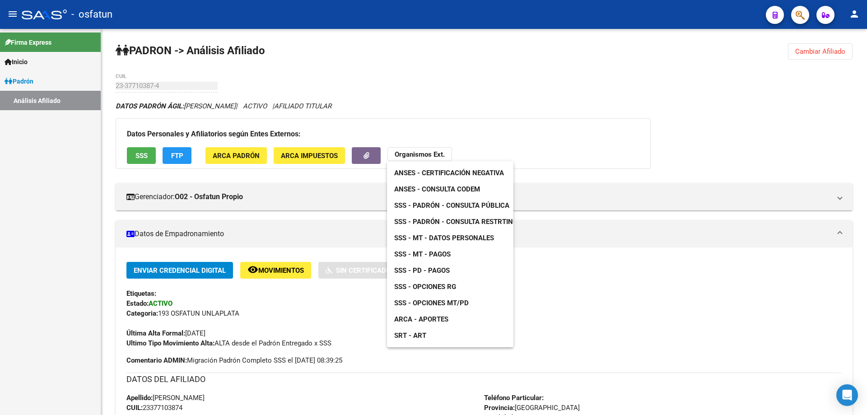
click at [420, 185] on span "ANSES - Consulta CODEM" at bounding box center [437, 189] width 86 height 8
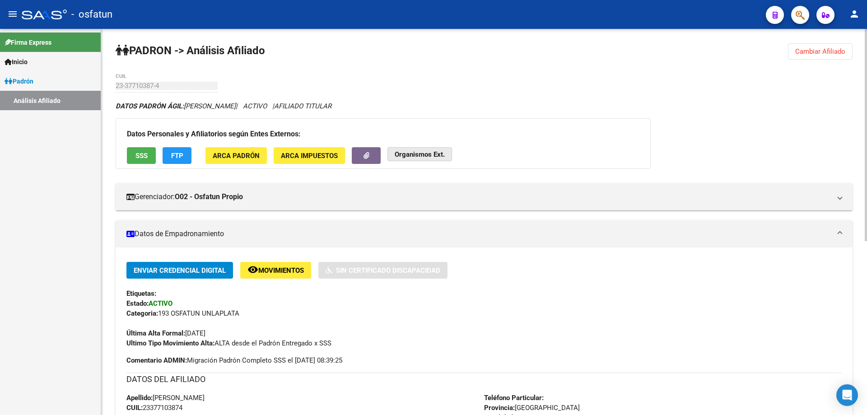
click at [424, 154] on strong "Organismos Ext." at bounding box center [420, 154] width 50 height 8
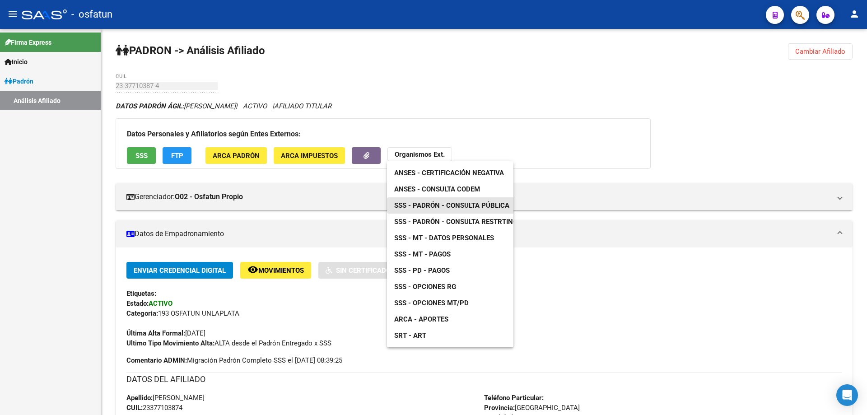
click at [425, 205] on span "SSS - Padrón - Consulta Pública" at bounding box center [451, 205] width 115 height 8
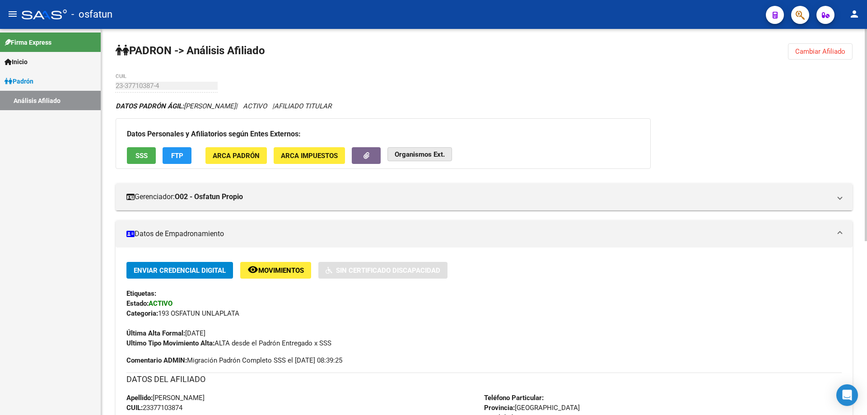
click at [428, 151] on strong "Organismos Ext." at bounding box center [420, 154] width 50 height 8
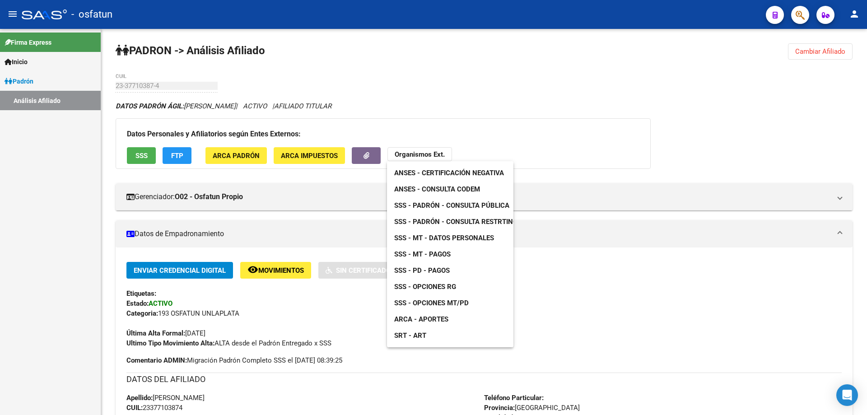
click at [433, 289] on span "SSS - Opciones RG" at bounding box center [425, 287] width 62 height 8
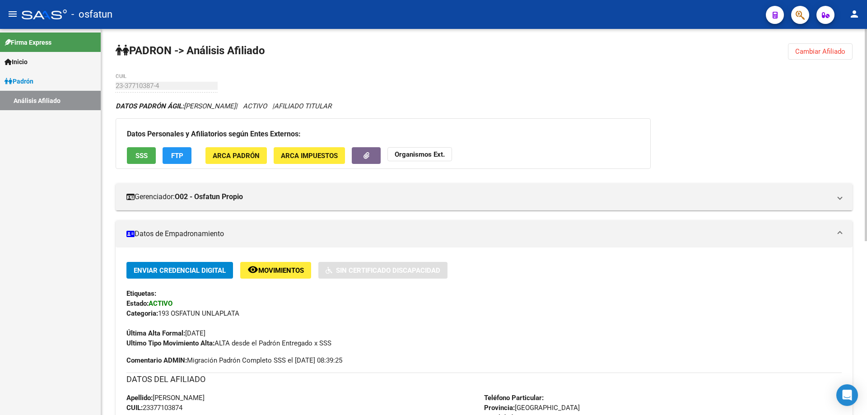
click at [796, 54] on span "Cambiar Afiliado" at bounding box center [820, 51] width 50 height 8
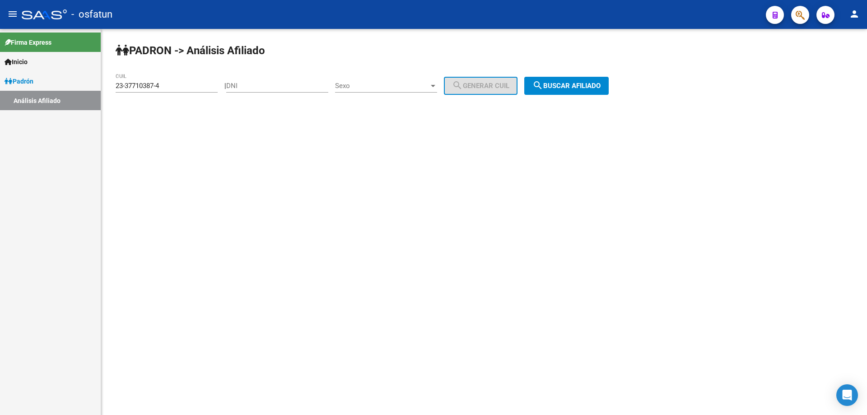
click at [192, 85] on input "23-37710387-4" at bounding box center [167, 86] width 102 height 8
paste input "0-37676615-3"
click at [584, 83] on span "search Buscar afiliado" at bounding box center [566, 86] width 68 height 8
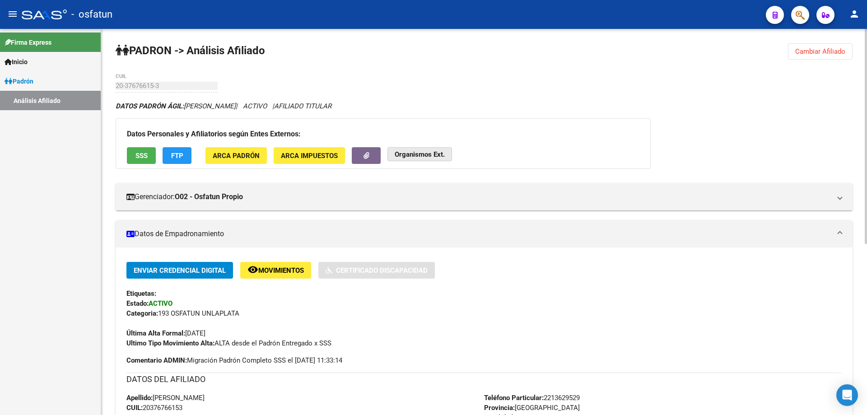
click at [415, 151] on strong "Organismos Ext." at bounding box center [420, 154] width 50 height 8
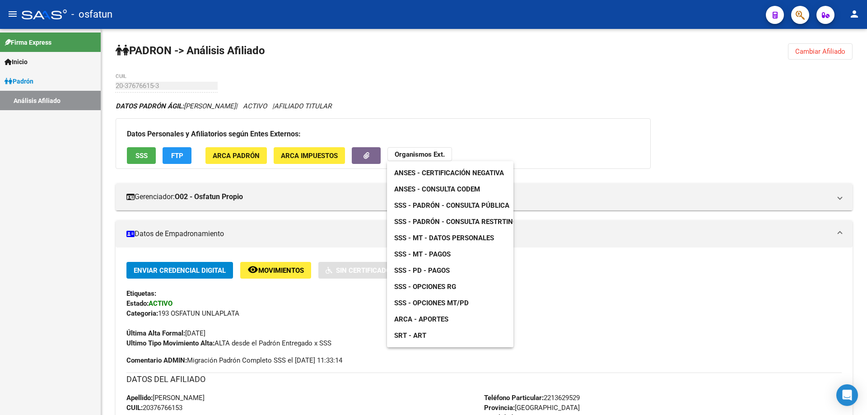
click at [418, 187] on span "ANSES - Consulta CODEM" at bounding box center [437, 189] width 86 height 8
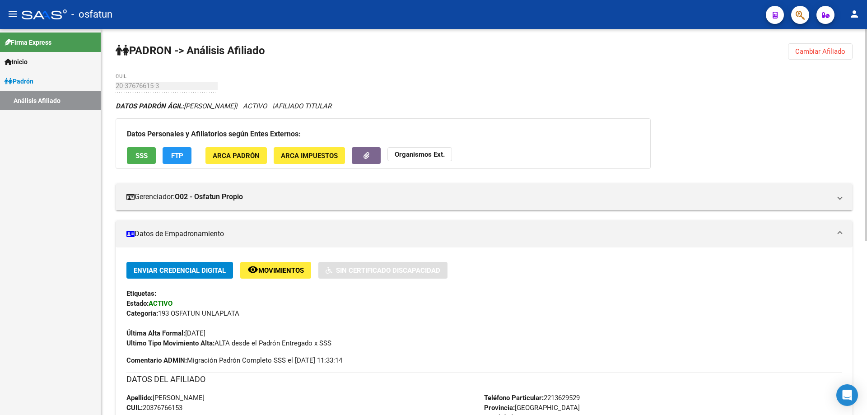
click at [408, 158] on strong "Organismos Ext." at bounding box center [420, 154] width 50 height 8
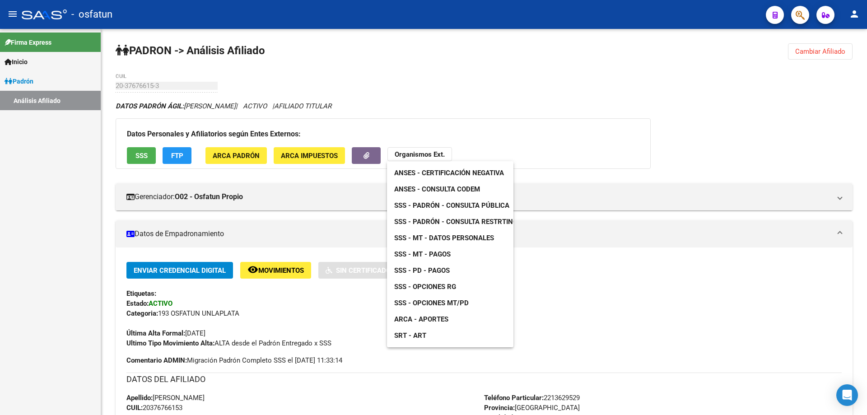
click at [413, 173] on span "ANSES - Certificación Negativa" at bounding box center [449, 173] width 110 height 8
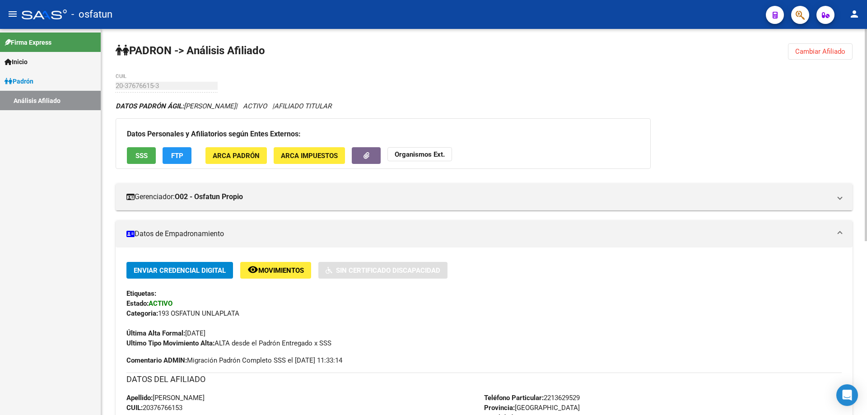
click at [188, 91] on div "20-37676615-3 CUIL" at bounding box center [167, 82] width 102 height 19
click at [413, 148] on button "Organismos Ext." at bounding box center [420, 154] width 65 height 14
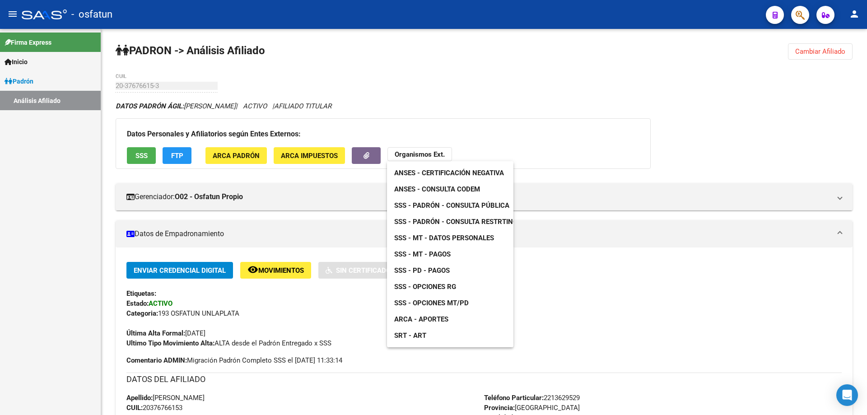
click at [419, 174] on span "ANSES - Certificación Negativa" at bounding box center [449, 173] width 110 height 8
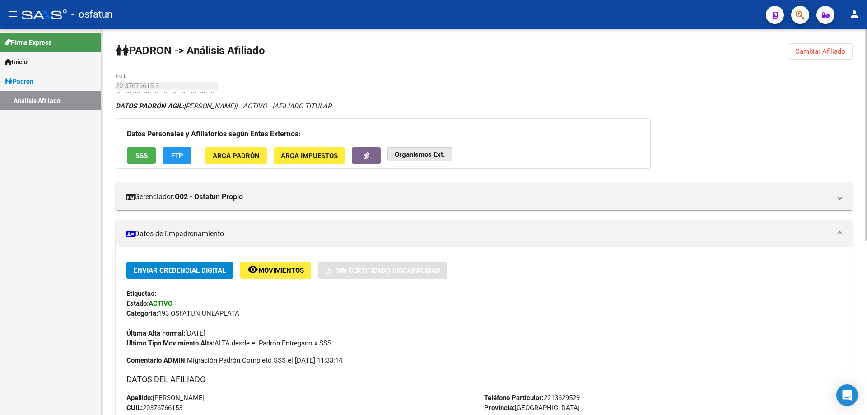
click at [417, 160] on button "Organismos Ext." at bounding box center [420, 154] width 65 height 14
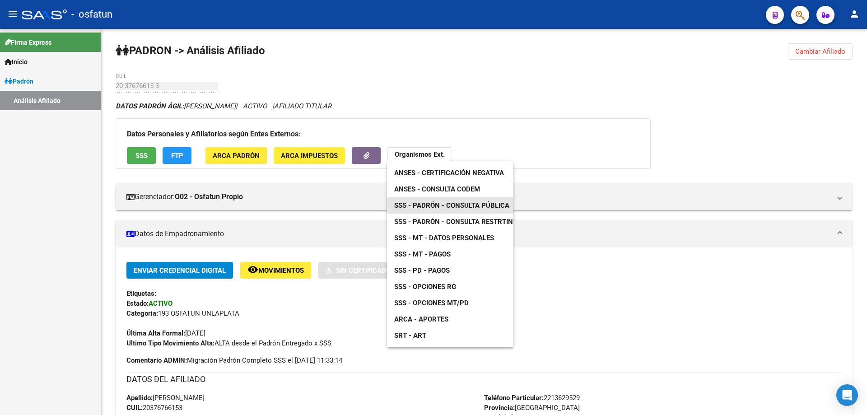
click at [440, 206] on span "SSS - Padrón - Consulta Pública" at bounding box center [451, 205] width 115 height 8
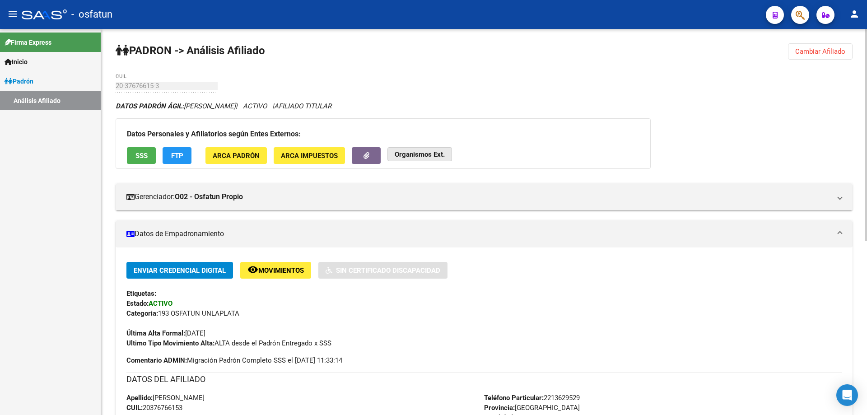
click at [404, 150] on strong "Organismos Ext." at bounding box center [420, 154] width 50 height 8
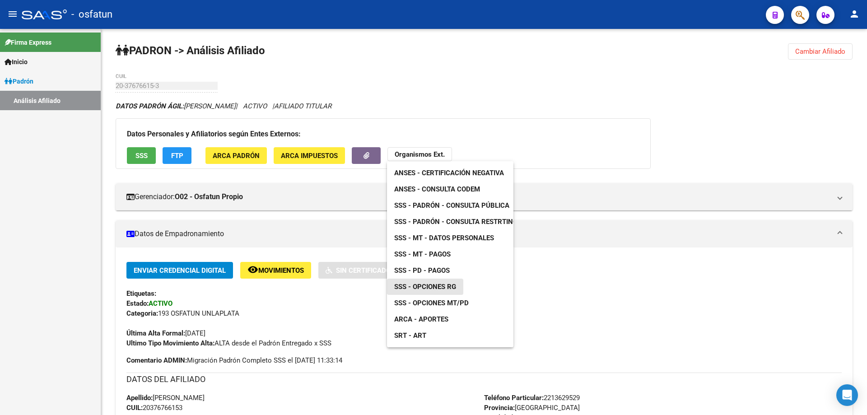
click at [433, 289] on span "SSS - Opciones RG" at bounding box center [425, 287] width 62 height 8
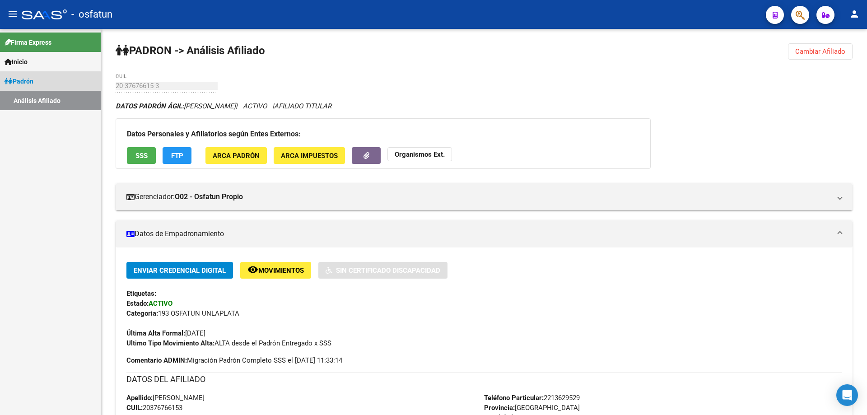
click at [39, 102] on link "Análisis Afiliado" at bounding box center [50, 100] width 101 height 19
click at [809, 49] on span "Cambiar Afiliado" at bounding box center [820, 51] width 50 height 8
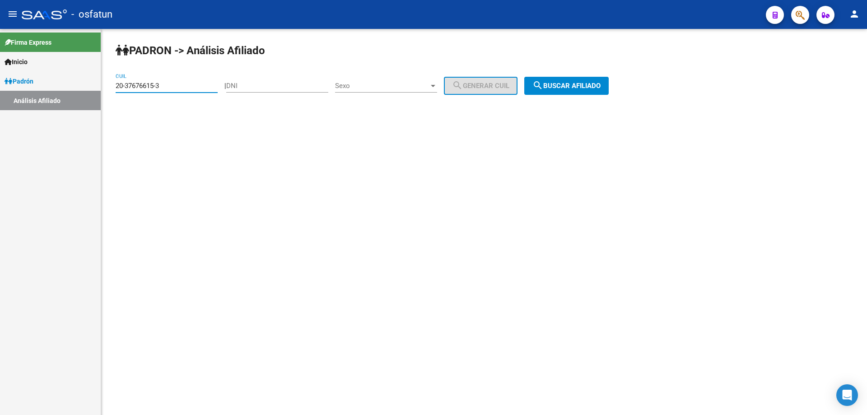
click at [168, 89] on input "20-37676615-3" at bounding box center [167, 86] width 102 height 8
paste input "3772-2"
click at [561, 77] on button "search Buscar afiliado" at bounding box center [566, 86] width 84 height 18
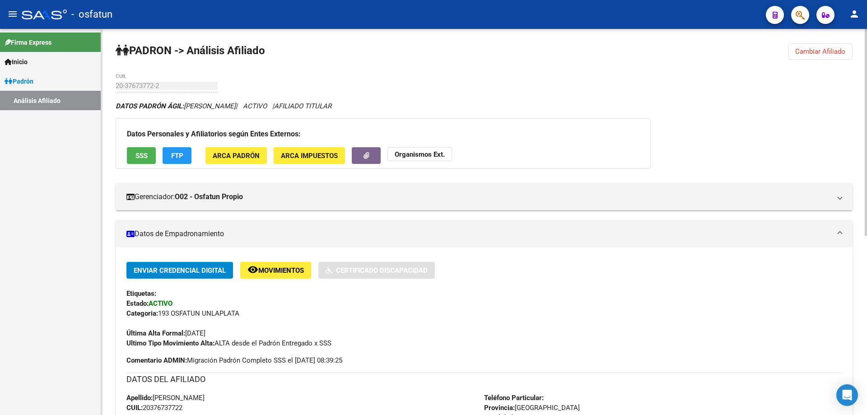
click at [417, 157] on strong "Organismos Ext." at bounding box center [420, 154] width 50 height 8
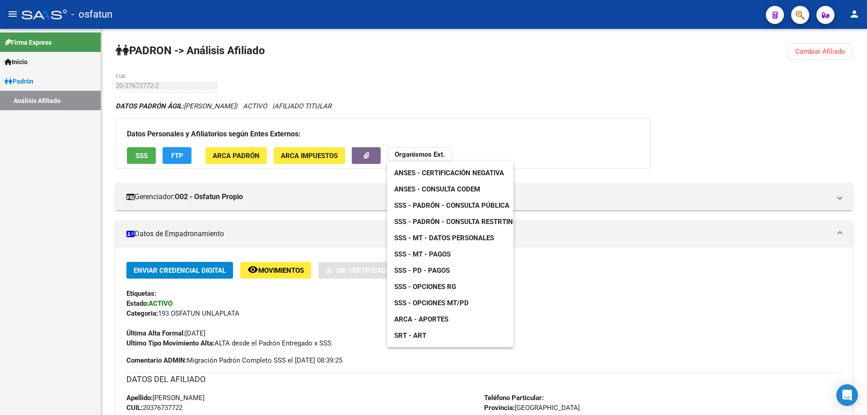
click at [421, 185] on span "ANSES - Consulta CODEM" at bounding box center [437, 189] width 86 height 8
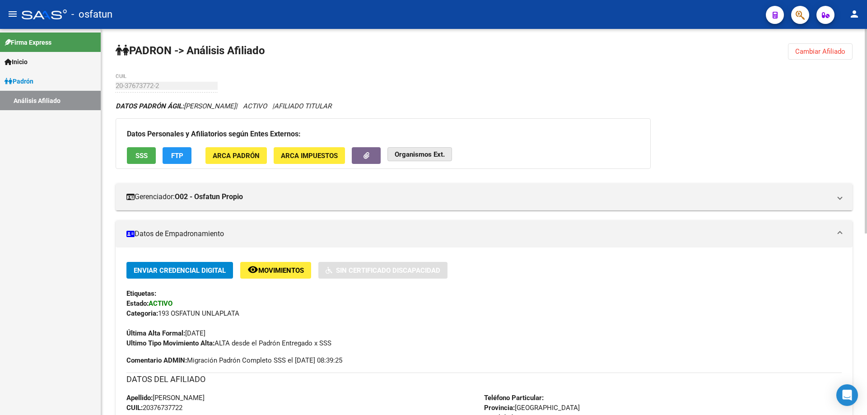
click at [410, 151] on strong "Organismos Ext." at bounding box center [420, 154] width 50 height 8
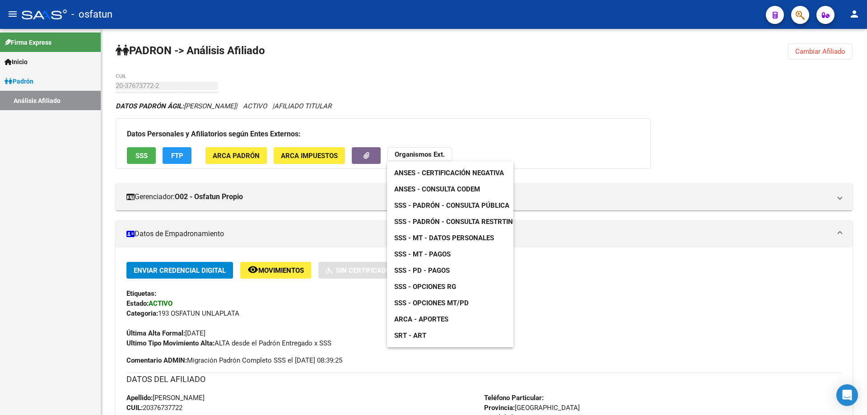
click at [424, 174] on span "ANSES - Certificación Negativa" at bounding box center [449, 173] width 110 height 8
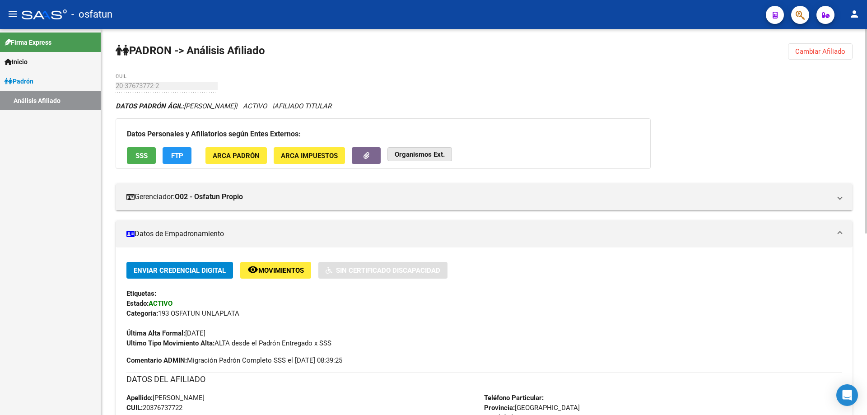
click at [434, 154] on strong "Organismos Ext." at bounding box center [420, 154] width 50 height 8
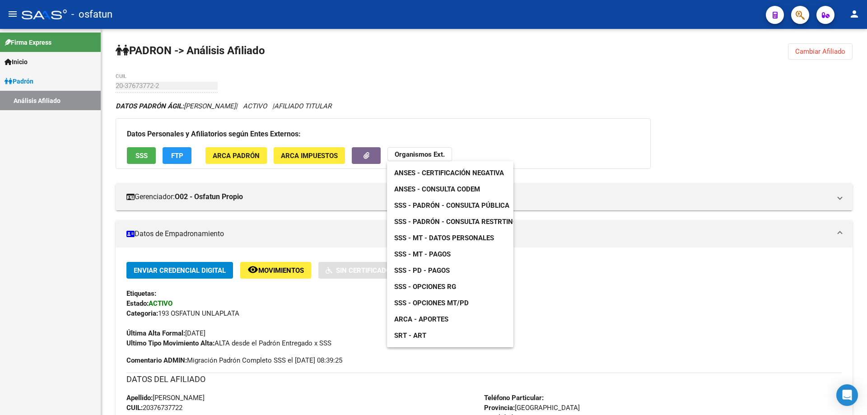
click at [434, 189] on span "ANSES - Consulta CODEM" at bounding box center [437, 189] width 86 height 8
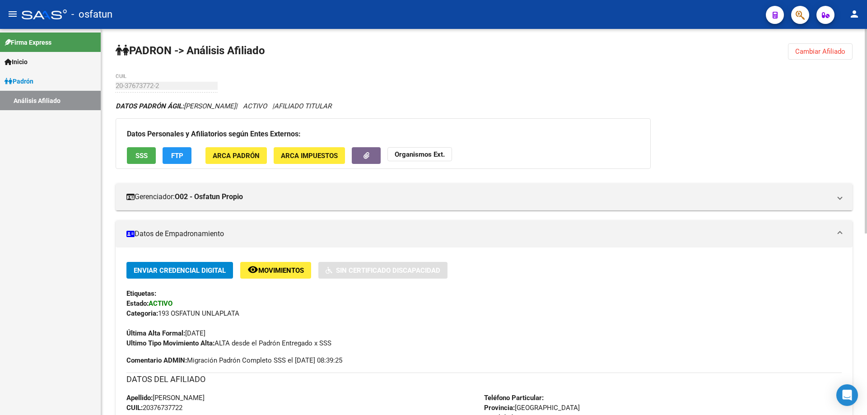
click at [413, 156] on strong "Organismos Ext." at bounding box center [420, 154] width 50 height 8
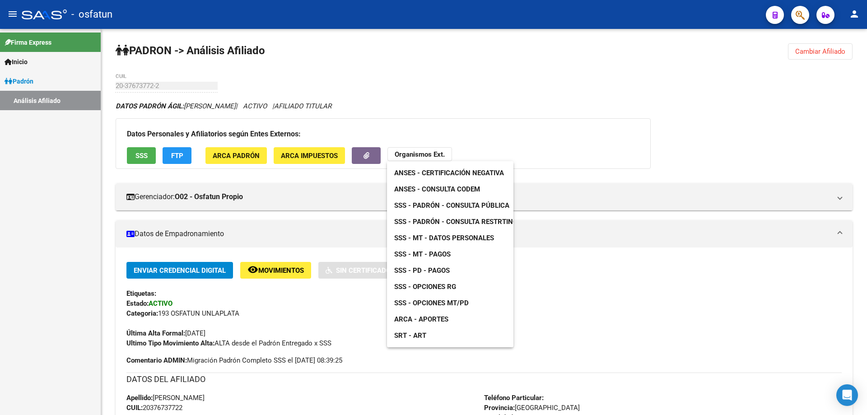
click at [415, 169] on span "ANSES - Certificación Negativa" at bounding box center [449, 173] width 110 height 8
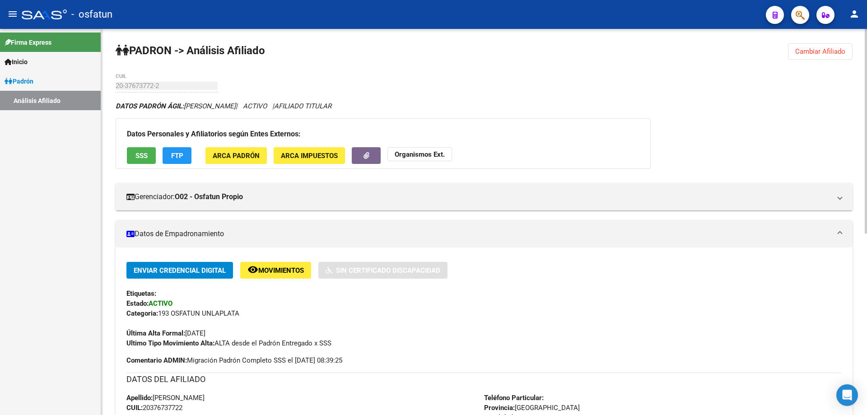
click at [432, 153] on strong "Organismos Ext." at bounding box center [420, 154] width 50 height 8
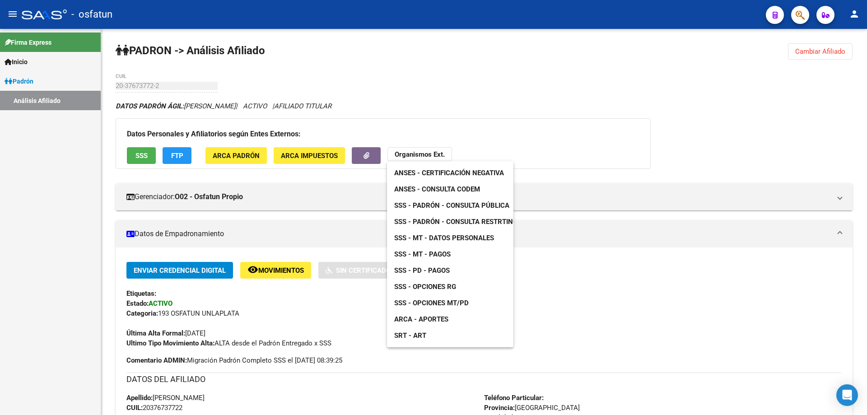
click at [432, 188] on span "ANSES - Consulta CODEM" at bounding box center [437, 189] width 86 height 8
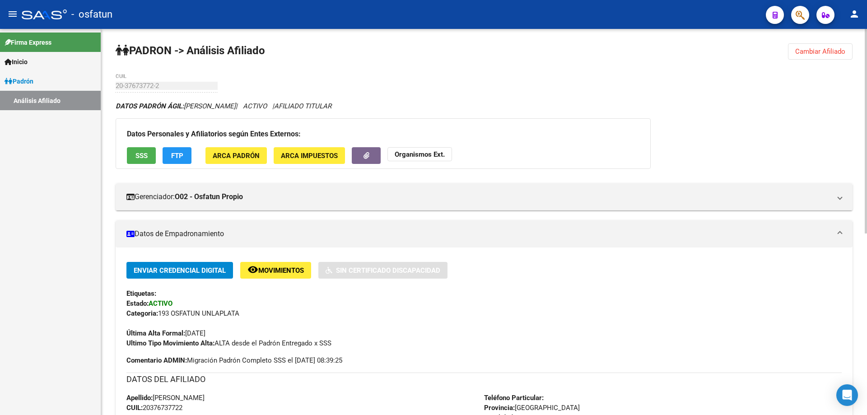
click at [437, 158] on strong "Organismos Ext." at bounding box center [420, 154] width 50 height 8
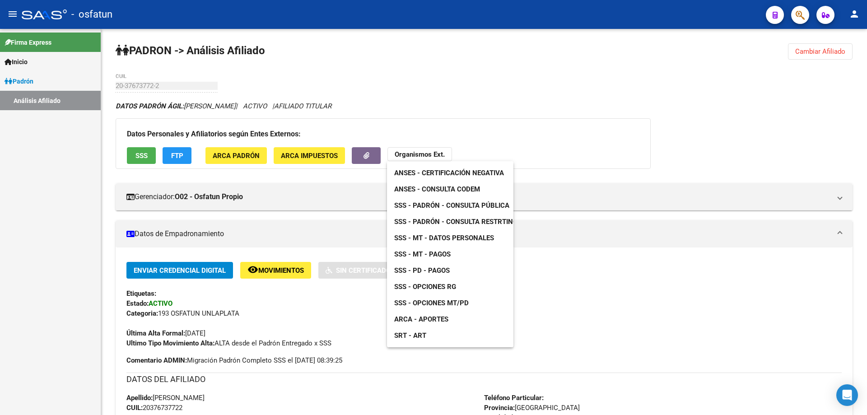
click at [448, 205] on span "SSS - Padrón - Consulta Pública" at bounding box center [451, 205] width 115 height 8
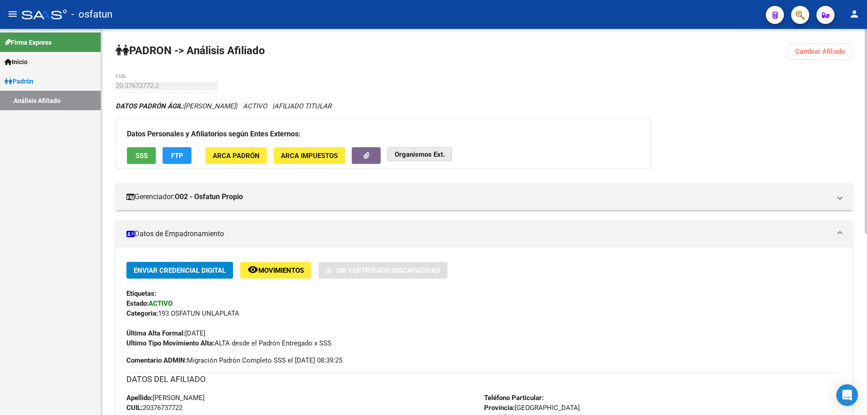
click at [418, 156] on strong "Organismos Ext." at bounding box center [420, 154] width 50 height 8
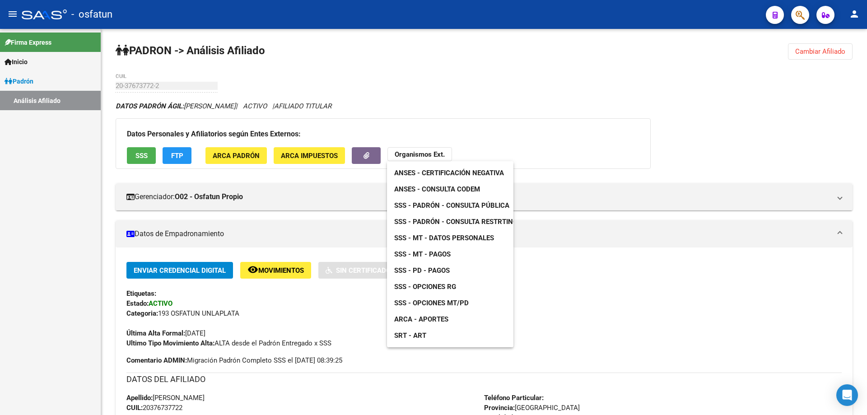
click at [425, 187] on span "ANSES - Consulta CODEM" at bounding box center [437, 189] width 86 height 8
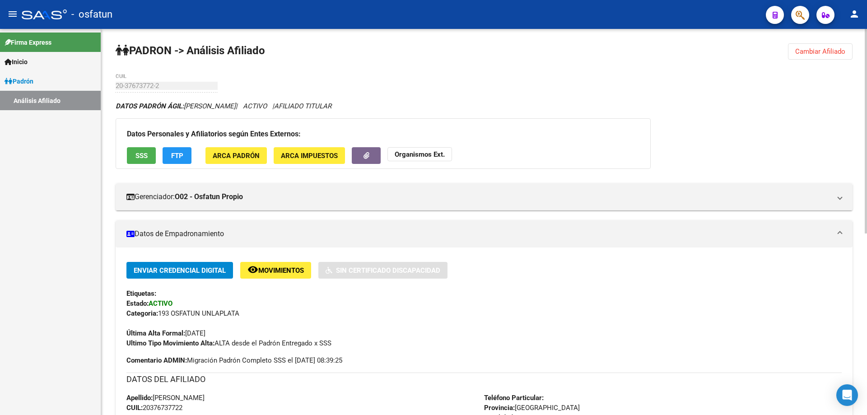
click at [419, 150] on strong "Organismos Ext." at bounding box center [420, 154] width 50 height 8
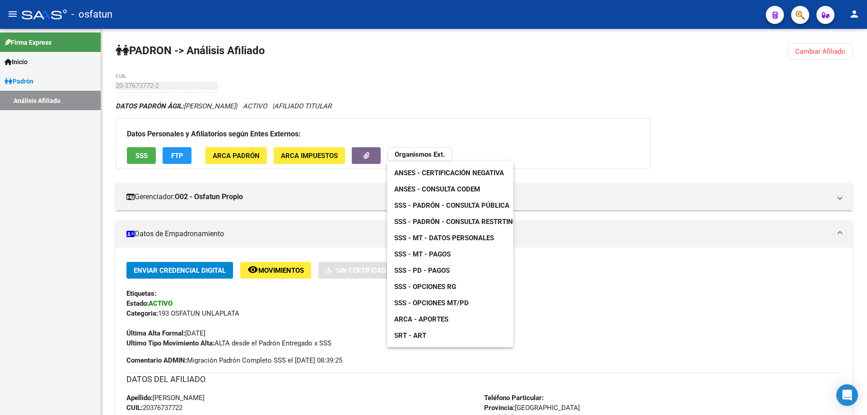
click at [428, 174] on span "ANSES - Certificación Negativa" at bounding box center [449, 173] width 110 height 8
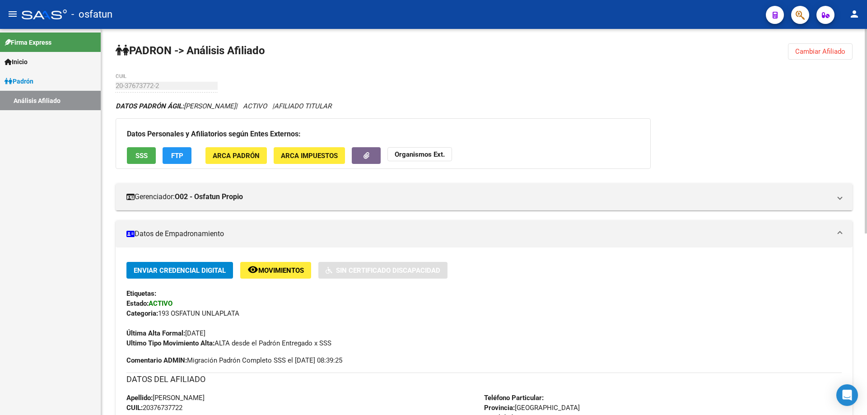
click at [437, 154] on strong "Organismos Ext." at bounding box center [420, 154] width 50 height 8
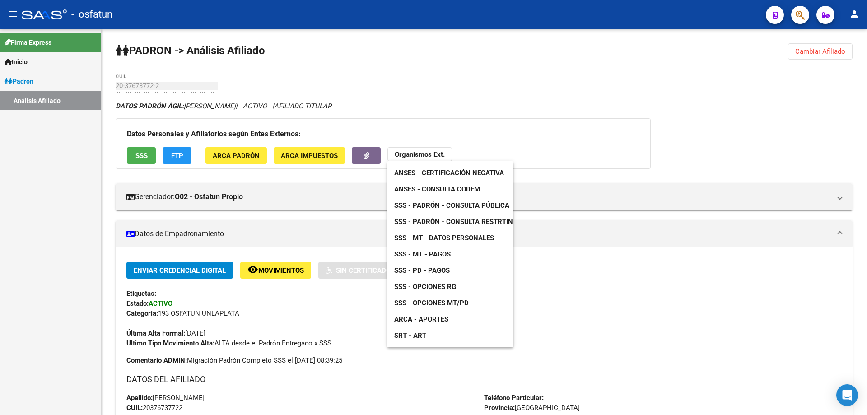
click at [434, 285] on span "SSS - Opciones RG" at bounding box center [425, 287] width 62 height 8
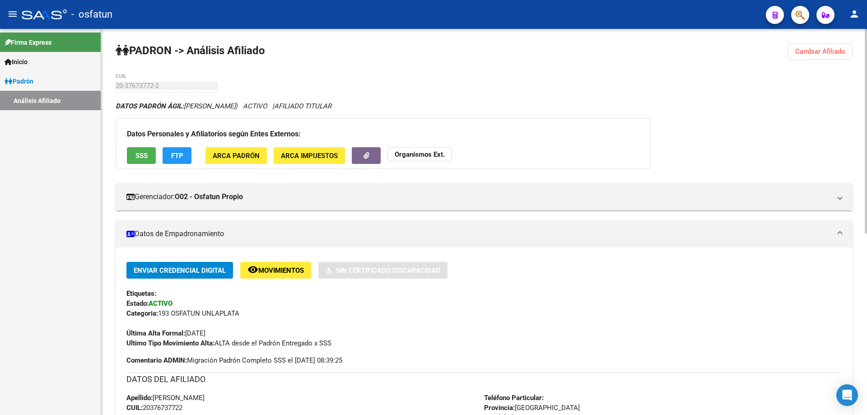
click at [802, 56] on button "Cambiar Afiliado" at bounding box center [820, 51] width 65 height 16
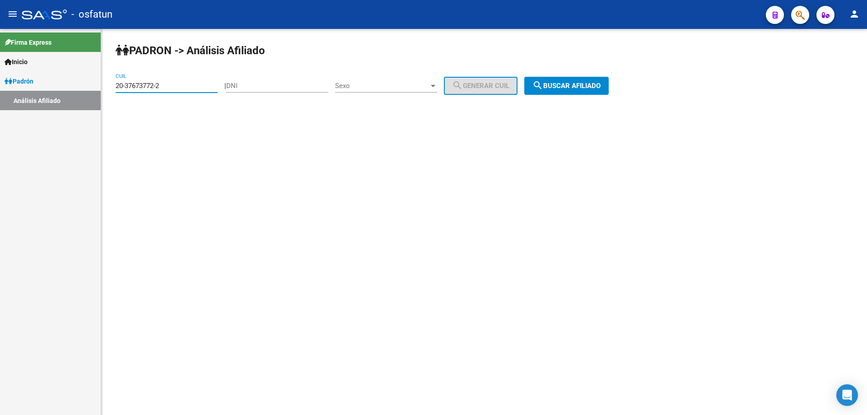
click at [173, 89] on input "20-37673772-2" at bounding box center [167, 86] width 102 height 8
click at [172, 90] on div "20-37673772-2 CUIL" at bounding box center [167, 82] width 102 height 19
click at [172, 89] on input "20-37673772-2" at bounding box center [167, 86] width 102 height 8
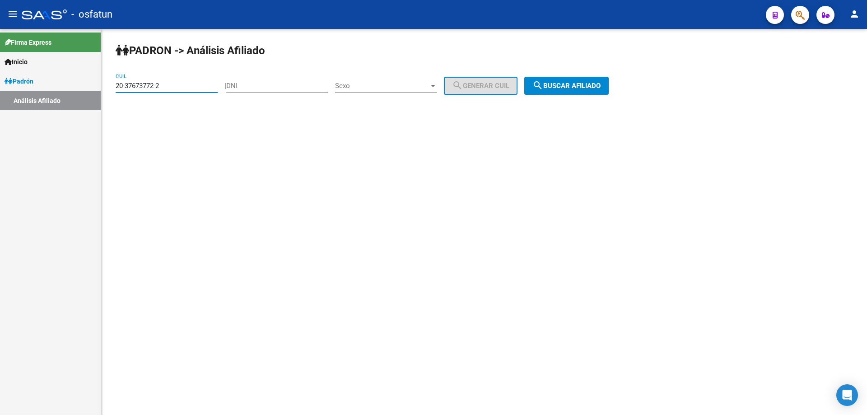
click at [172, 89] on input "20-37673772-2" at bounding box center [167, 86] width 102 height 8
paste input "7-37673502-3"
click at [595, 85] on span "search Buscar afiliado" at bounding box center [566, 86] width 68 height 8
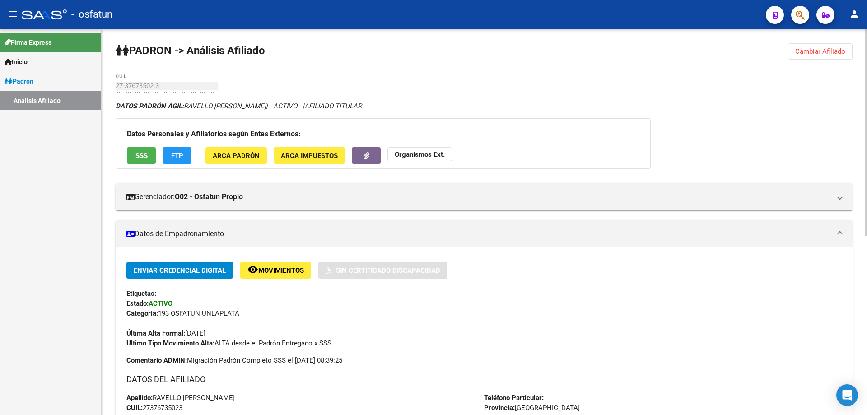
click at [427, 159] on button "Organismos Ext." at bounding box center [420, 154] width 65 height 14
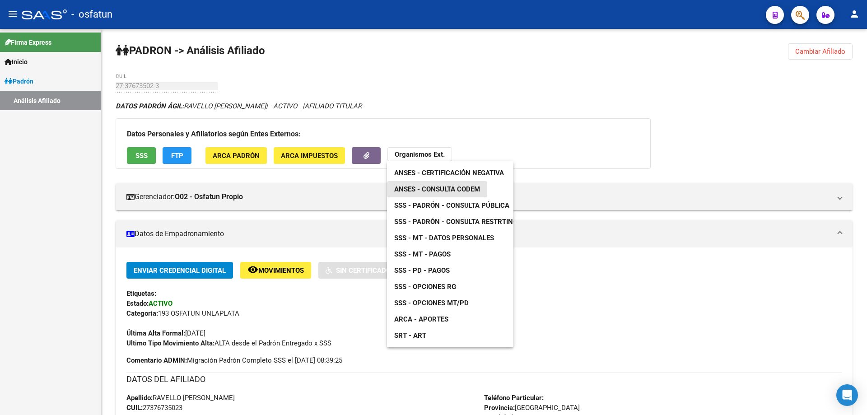
click at [425, 188] on span "ANSES - Consulta CODEM" at bounding box center [437, 189] width 86 height 8
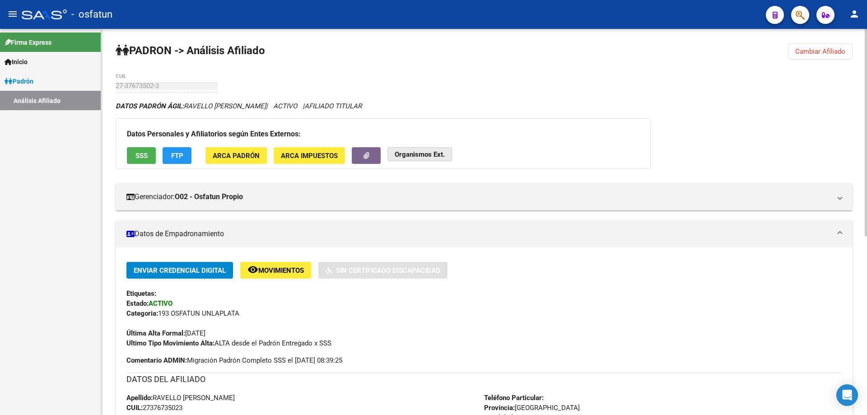
click at [432, 154] on strong "Organismos Ext." at bounding box center [420, 154] width 50 height 8
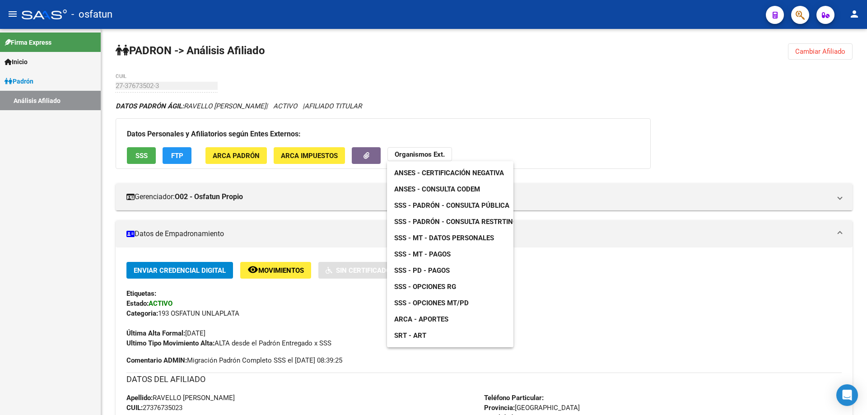
click at [426, 170] on span "ANSES - Certificación Negativa" at bounding box center [449, 173] width 110 height 8
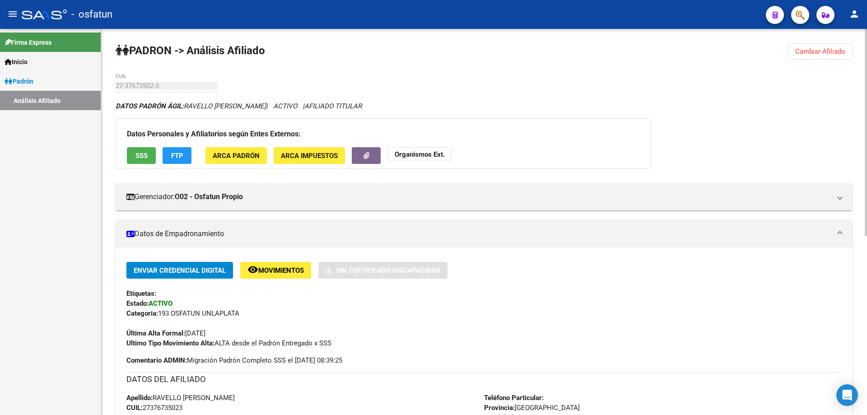
click at [438, 150] on strong "Organismos Ext." at bounding box center [420, 154] width 50 height 8
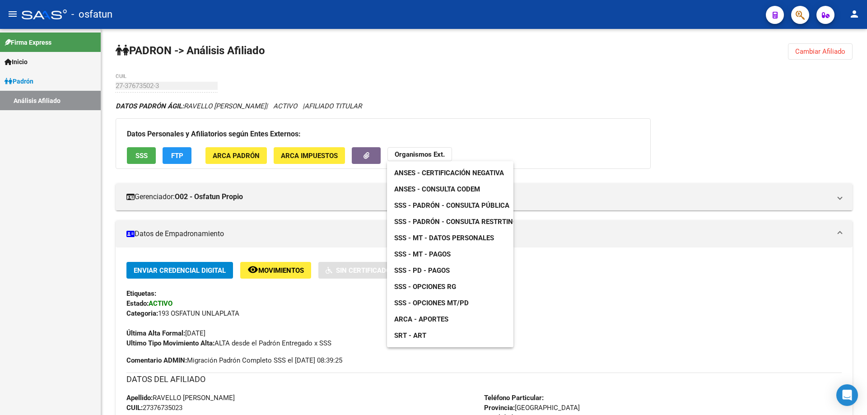
click at [436, 201] on link "SSS - Padrón - Consulta Pública" at bounding box center [452, 205] width 130 height 16
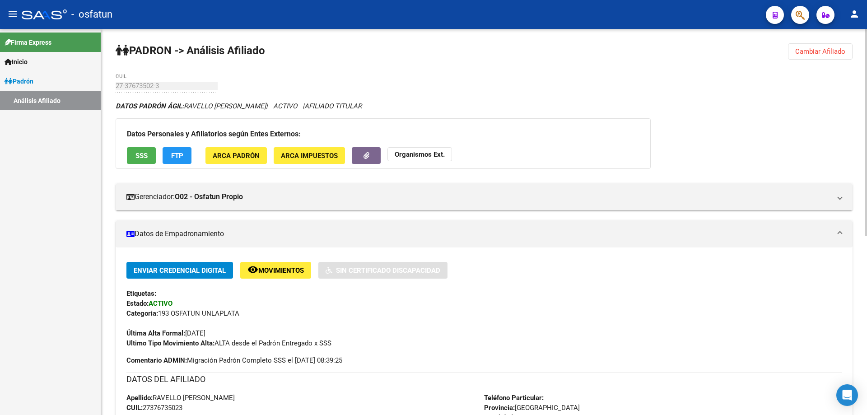
click at [403, 153] on strong "Organismos Ext." at bounding box center [420, 154] width 50 height 8
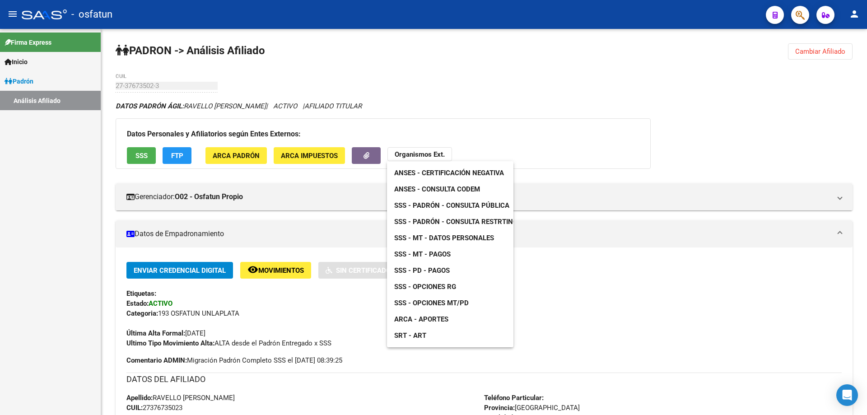
click at [564, 84] on div at bounding box center [433, 207] width 867 height 415
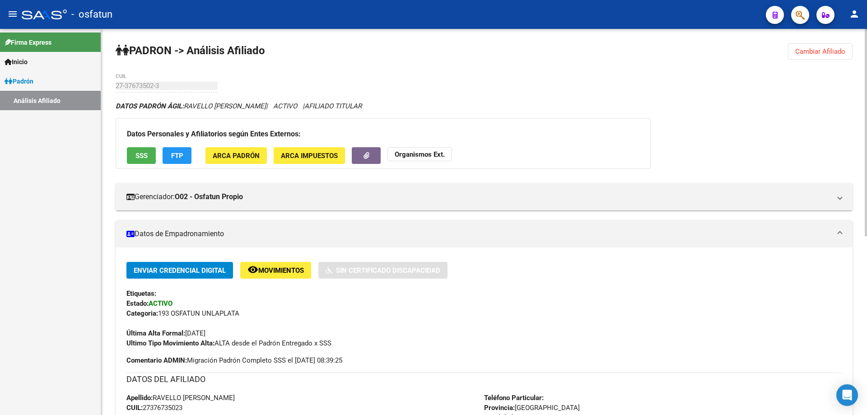
click at [443, 152] on strong "Organismos Ext." at bounding box center [420, 154] width 50 height 8
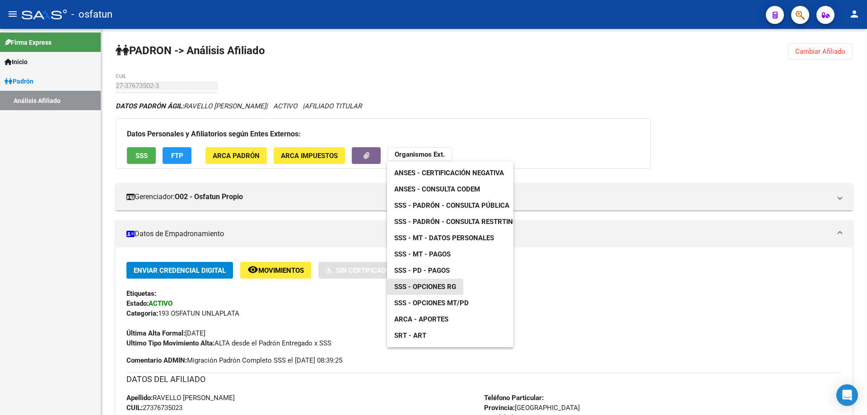
click at [434, 285] on span "SSS - Opciones RG" at bounding box center [425, 287] width 62 height 8
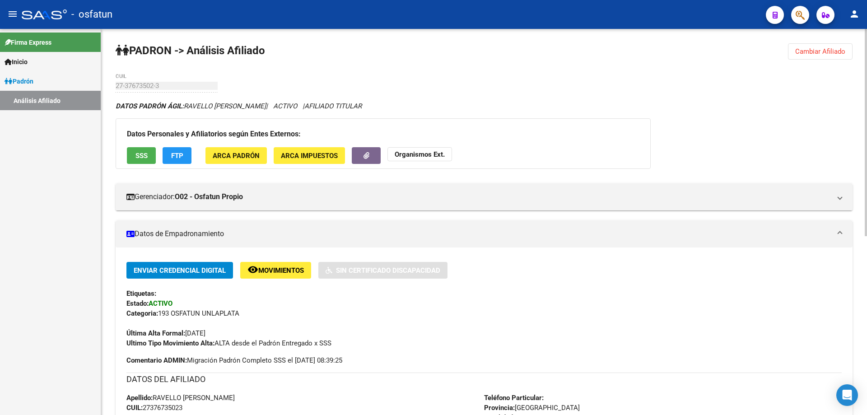
click at [400, 149] on button "Organismos Ext." at bounding box center [420, 154] width 65 height 14
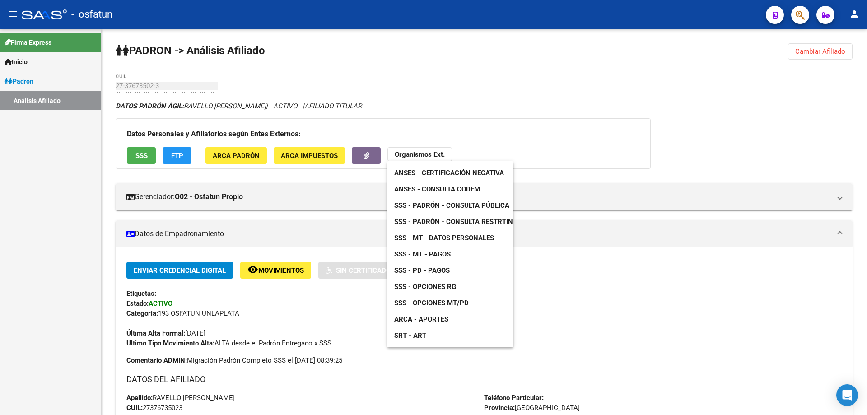
click at [435, 319] on span "ARCA - Aportes" at bounding box center [421, 319] width 54 height 8
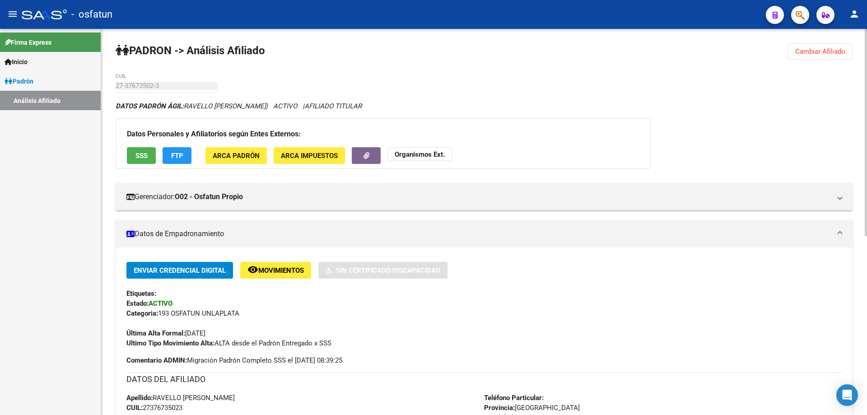
click at [838, 55] on span "Cambiar Afiliado" at bounding box center [820, 51] width 50 height 8
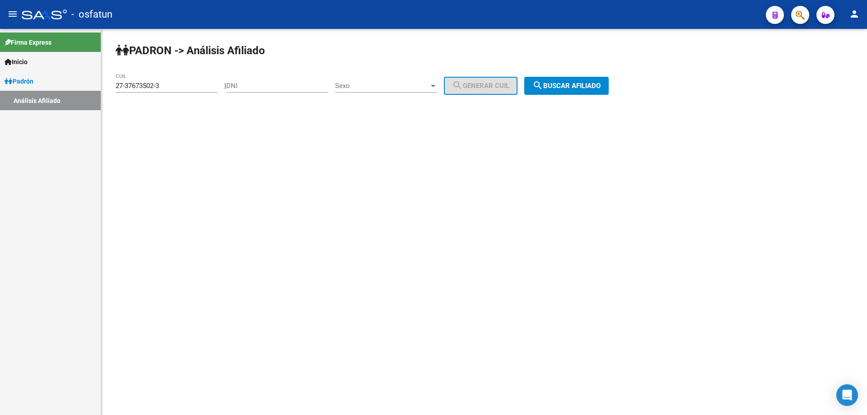
click at [182, 84] on input "27-37673502-3" at bounding box center [167, 86] width 102 height 8
click at [181, 80] on div "27-37673502-3 CUIL" at bounding box center [167, 82] width 102 height 19
click at [181, 79] on div "27-37673502-3 CUIL" at bounding box center [167, 82] width 102 height 19
click at [181, 81] on div "27-37673502-3 CUIL" at bounding box center [167, 82] width 102 height 19
click at [181, 84] on input "27-37673502-3" at bounding box center [167, 86] width 102 height 8
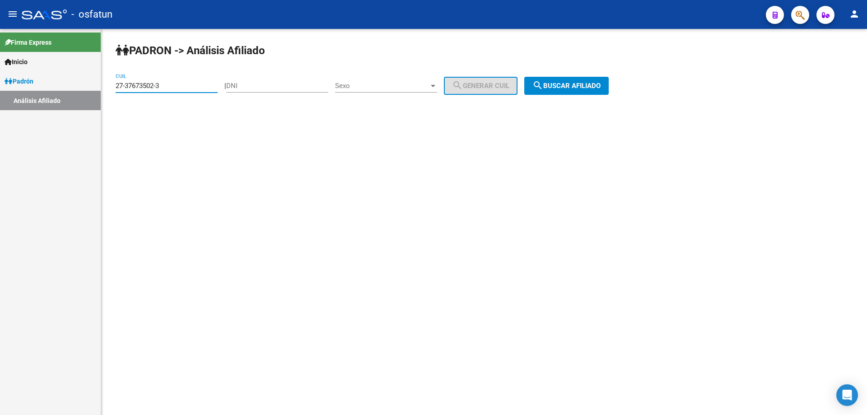
click at [170, 86] on input "27-37673502-3" at bounding box center [167, 86] width 102 height 8
click at [170, 86] on input "27-37666250-6" at bounding box center [167, 86] width 102 height 8
click at [170, 89] on input "27-37666250-6" at bounding box center [167, 86] width 102 height 8
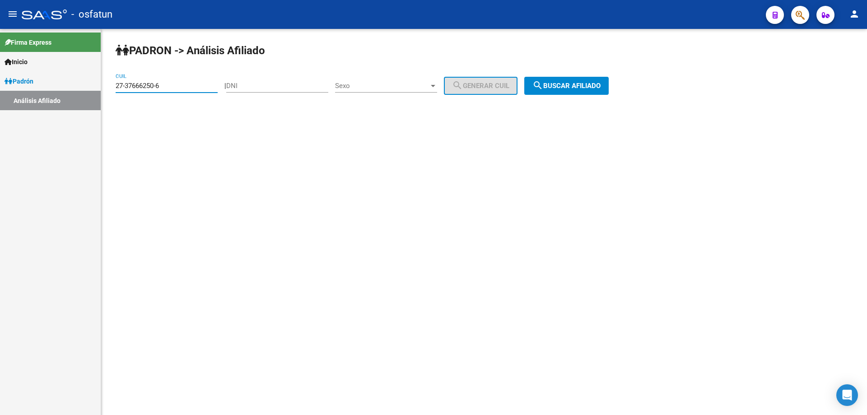
click at [170, 89] on input "27-37666250-6" at bounding box center [167, 86] width 102 height 8
type input "27-37666250-6"
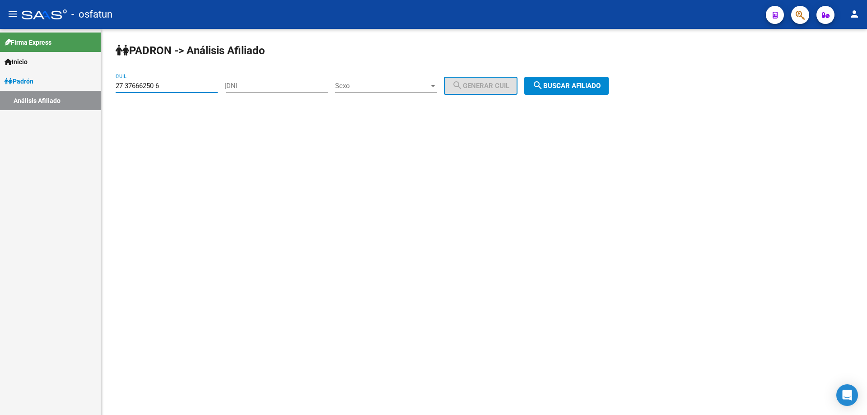
click at [584, 76] on div "PADRON -> Análisis Afiliado 27-37666250-6 CUIL | DNI Sexo Sexo search Generar C…" at bounding box center [484, 76] width 766 height 95
click at [594, 83] on span "search Buscar afiliado" at bounding box center [566, 86] width 68 height 8
